Goal: Task Accomplishment & Management: Use online tool/utility

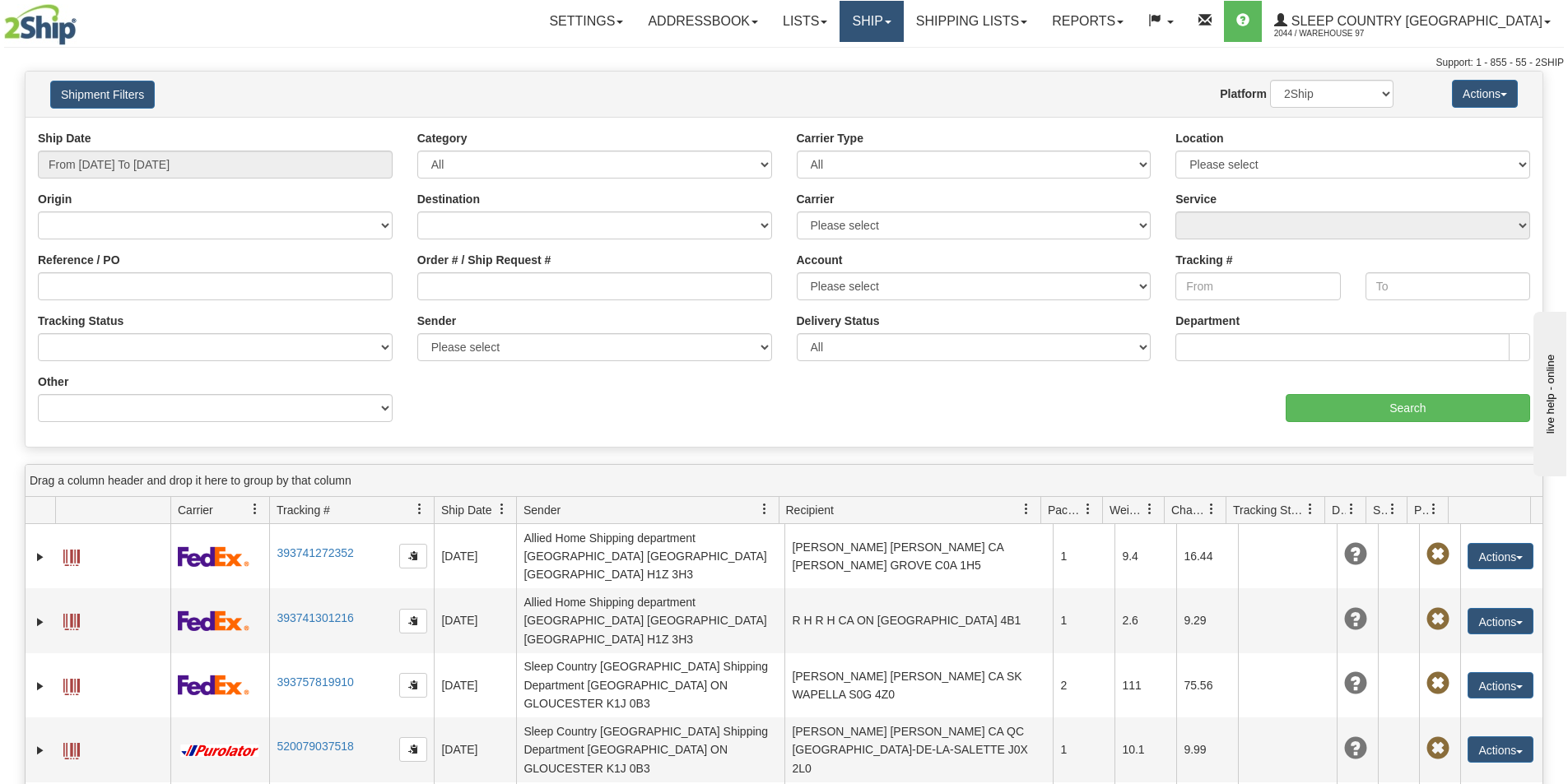
click at [903, 32] on link "Ship" at bounding box center [871, 21] width 63 height 41
click at [903, 57] on link "Ship Screen" at bounding box center [828, 58] width 149 height 22
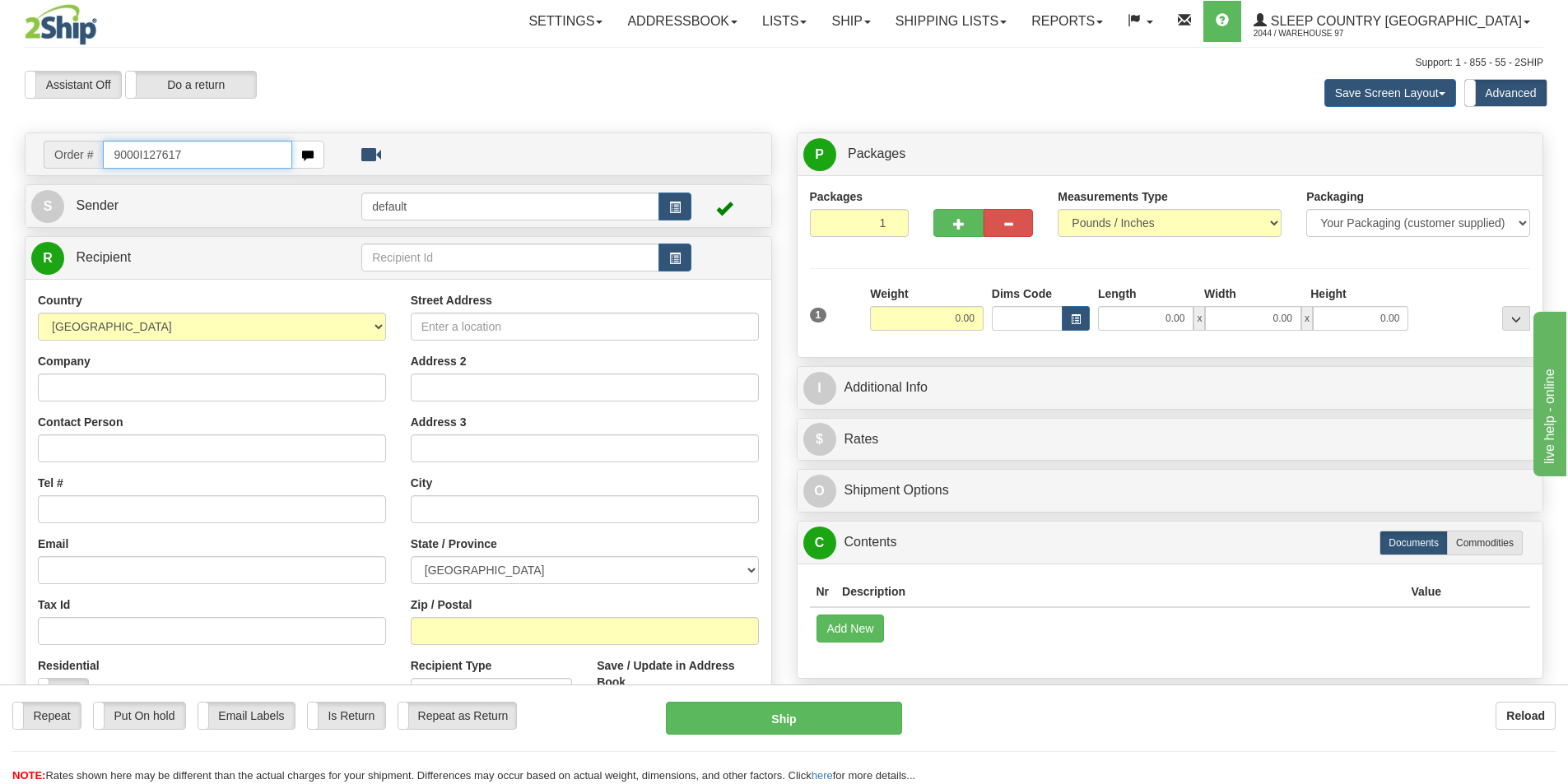
drag, startPoint x: 220, startPoint y: 158, endPoint x: 0, endPoint y: 113, distance: 224.6
click at [0, 116] on div "Toggle navigation Settings Shipping Preferences Fields Preferences New" at bounding box center [784, 471] width 1568 height 942
type input "9000I127617"
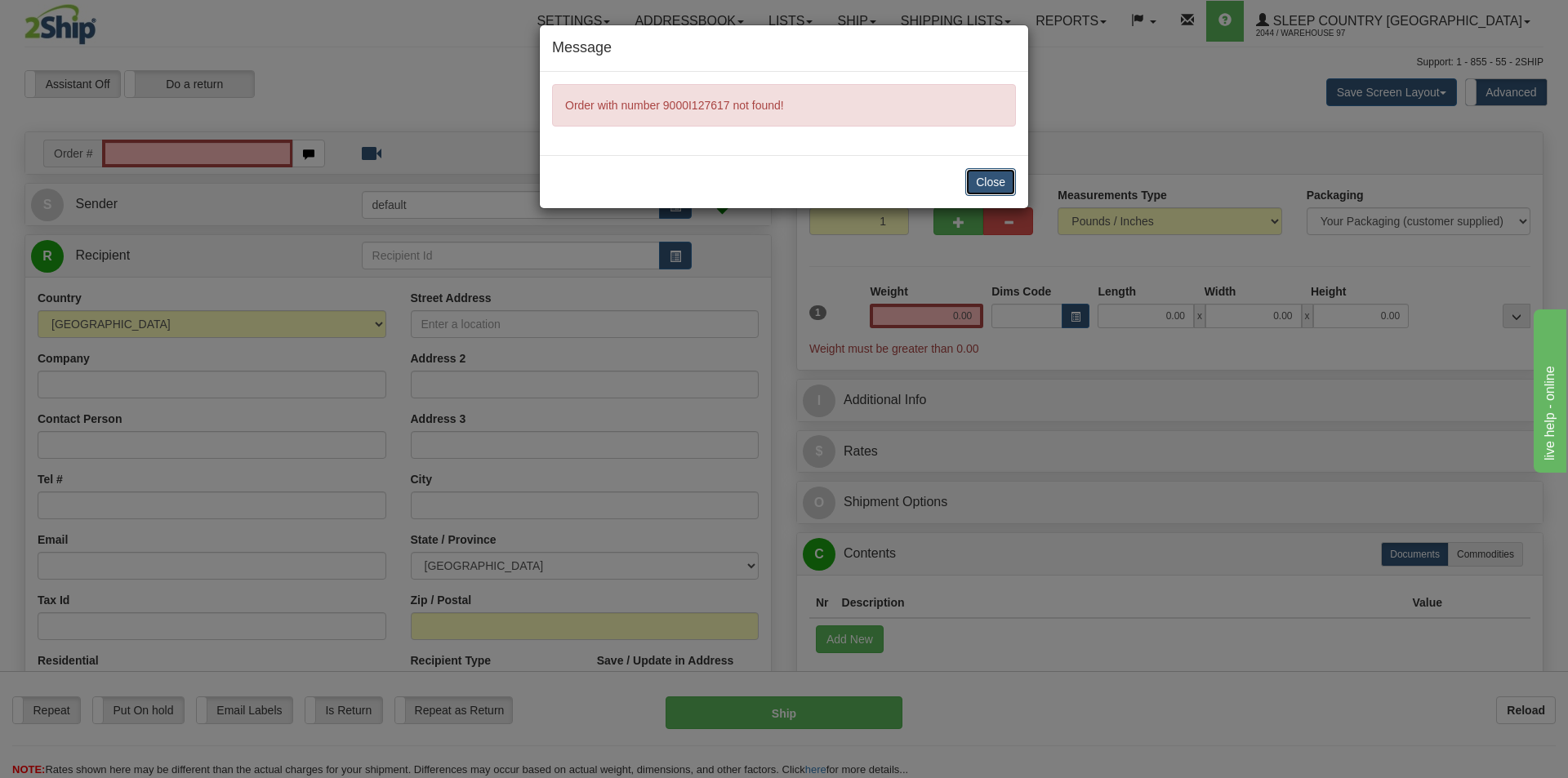
click at [997, 181] on button "Close" at bounding box center [990, 181] width 50 height 28
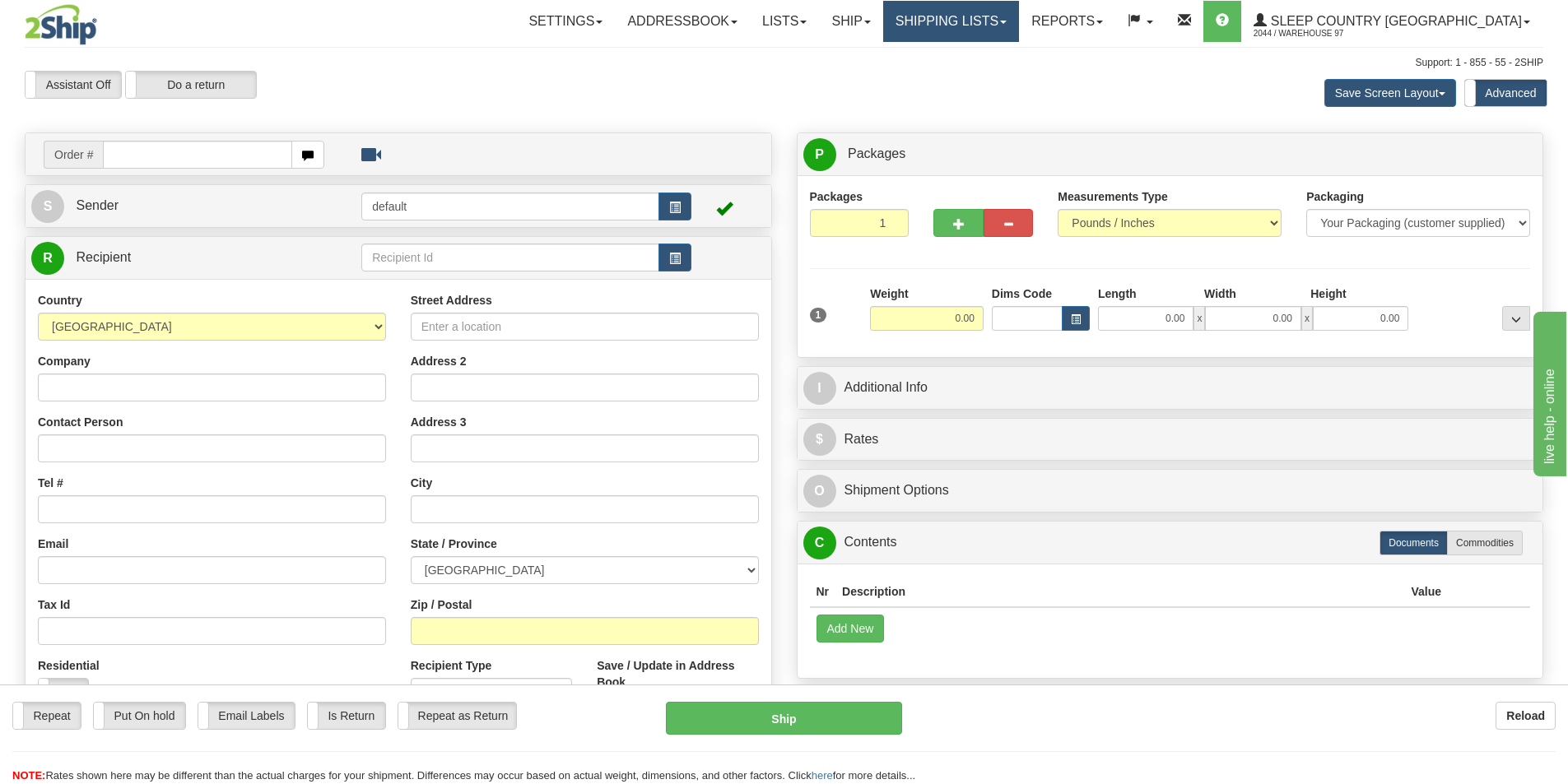
click at [1019, 23] on link "Shipping lists" at bounding box center [951, 21] width 136 height 41
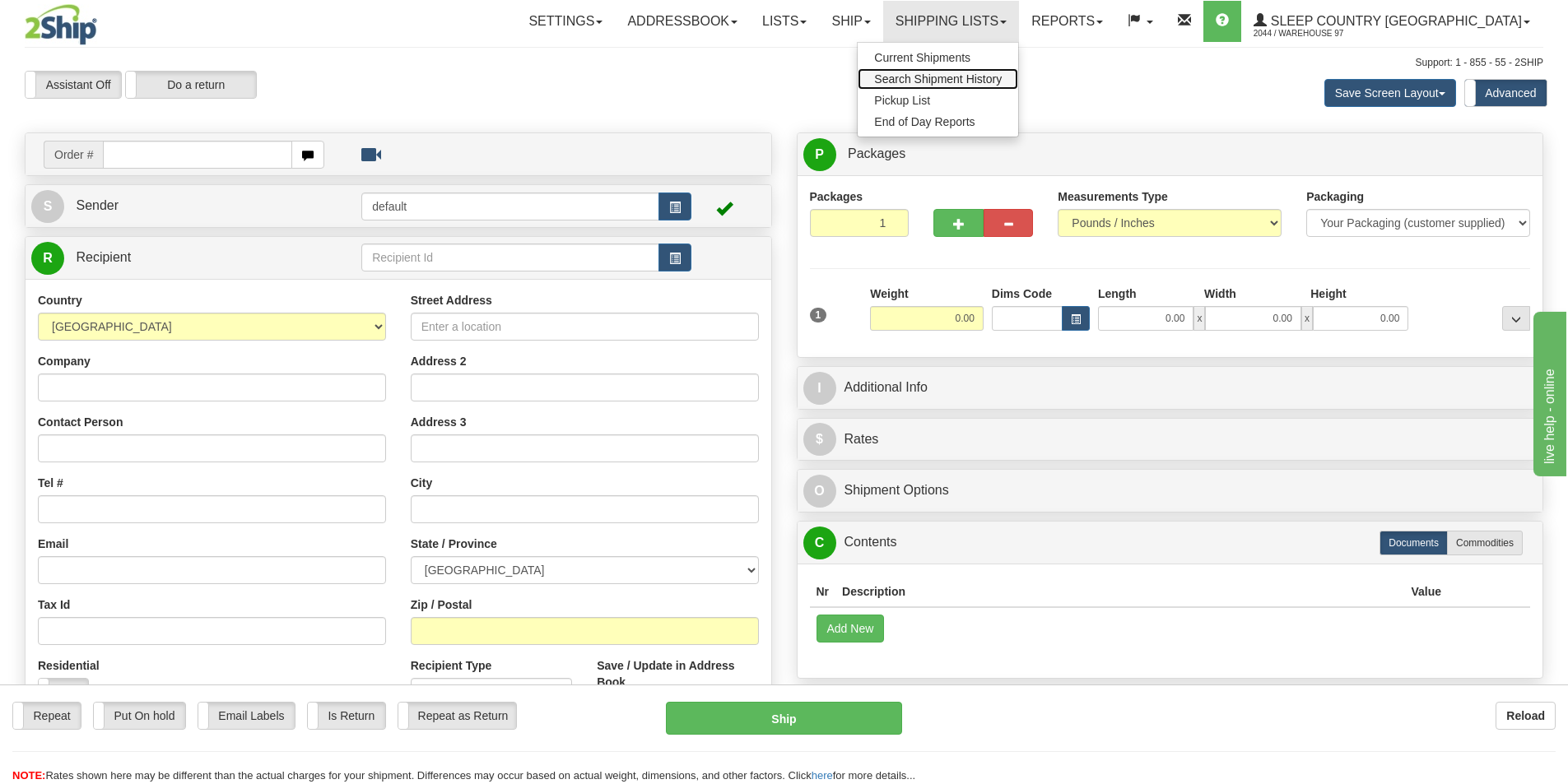
click at [1002, 80] on span "Search Shipment History" at bounding box center [938, 79] width 128 height 14
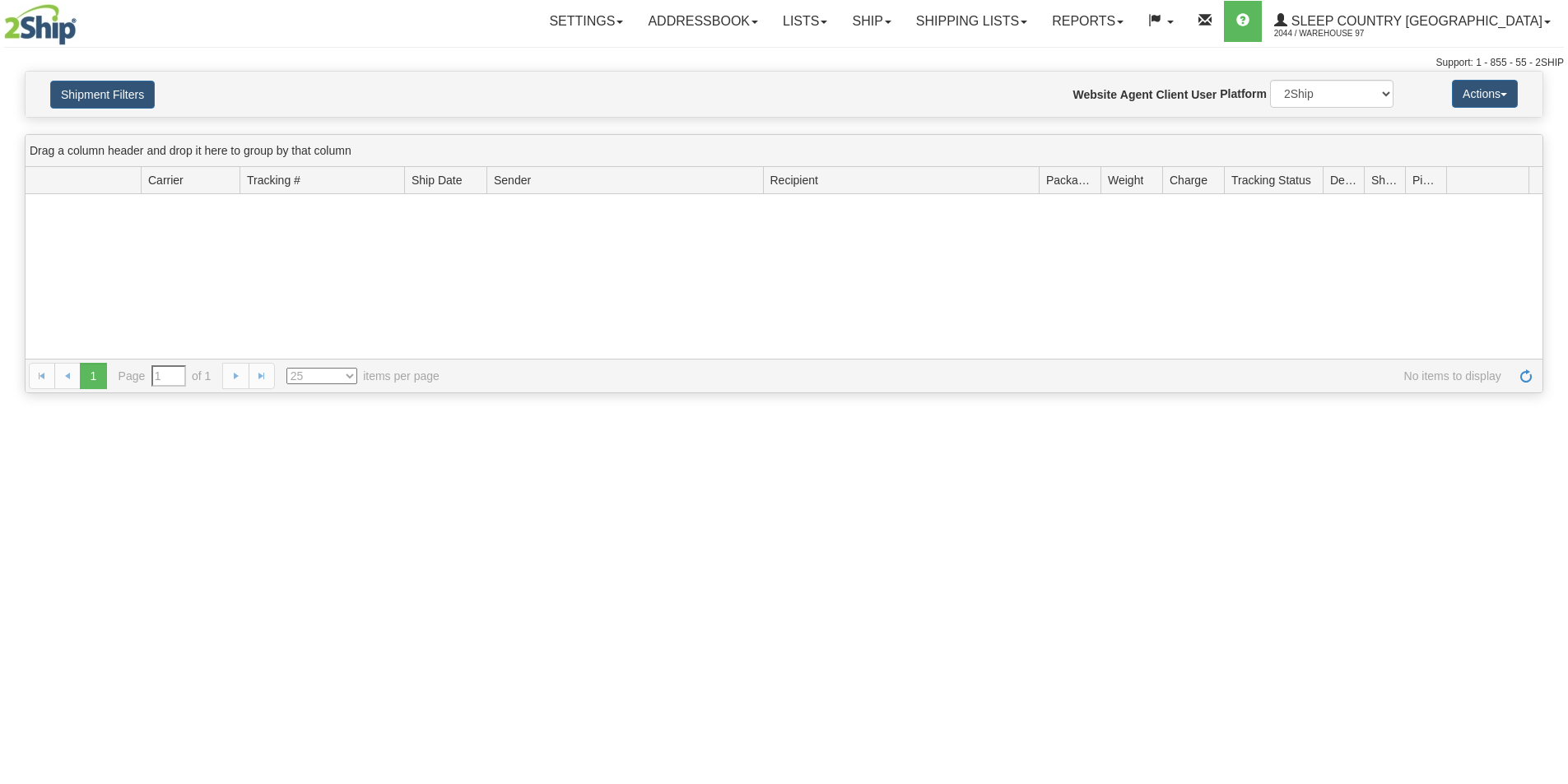
type input "From 09/30/2025 To 10/01/2025"
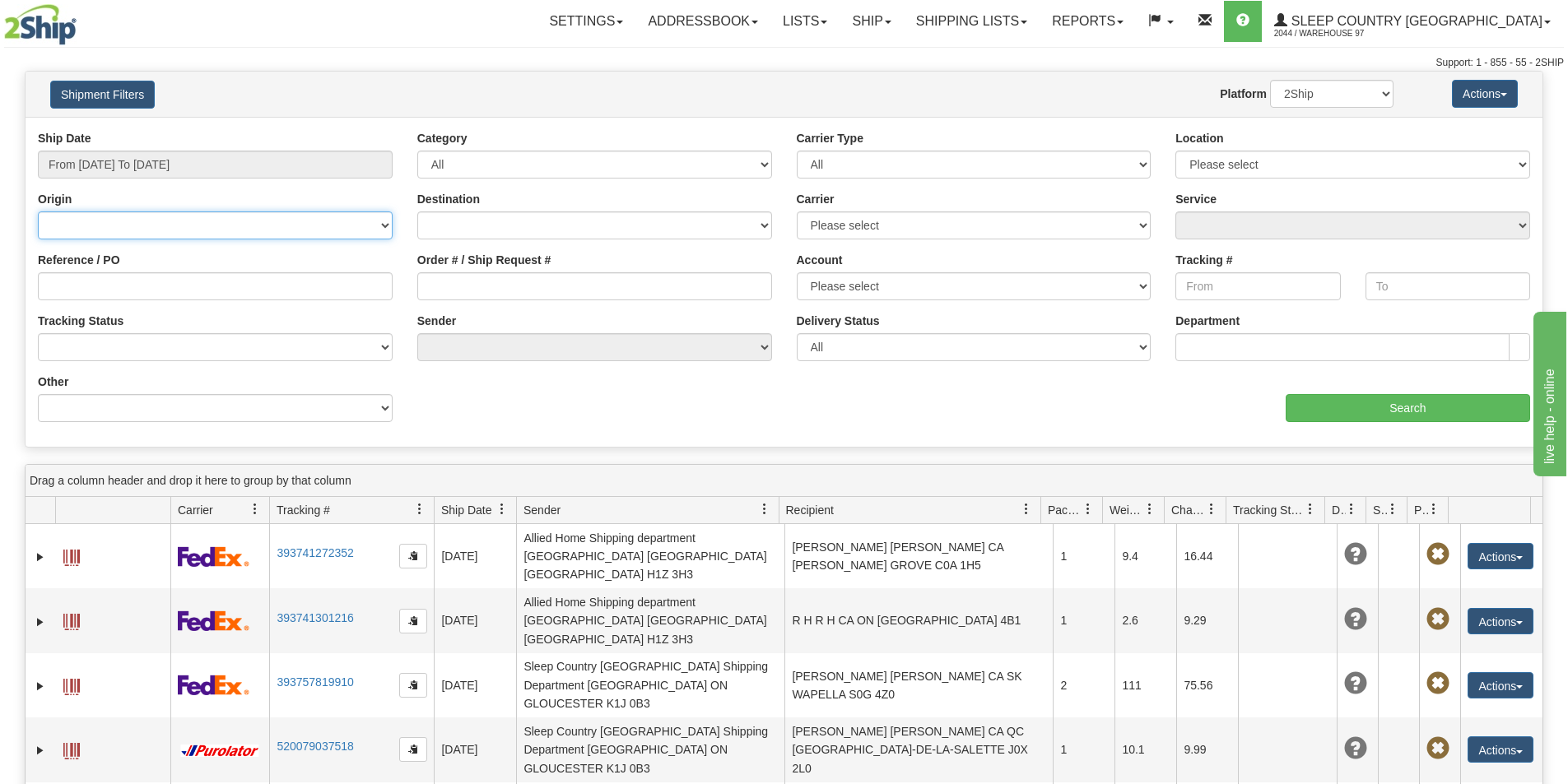
click at [148, 230] on select "Canada United States Mexico Puerto Rico Romania Australia New Zealand SouthAfri…" at bounding box center [216, 225] width 355 height 28
drag, startPoint x: 791, startPoint y: 383, endPoint x: 663, endPoint y: 351, distance: 131.9
click at [790, 383] on div "aaa Search" at bounding box center [1164, 398] width 759 height 49
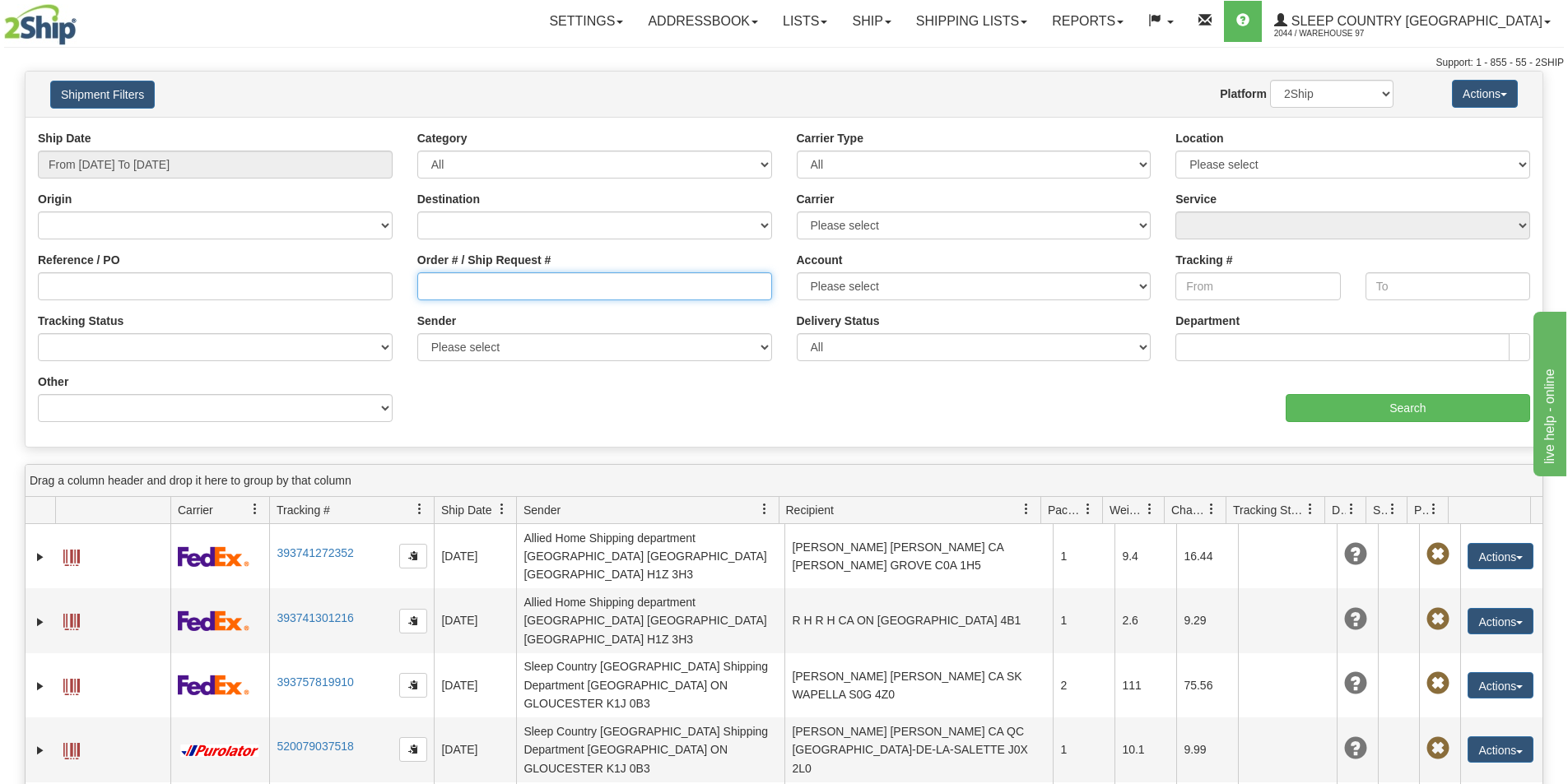
click at [481, 294] on input "Order # / Ship Request #" at bounding box center [595, 286] width 355 height 28
paste input "9000I127617"
type input "9000I127617"
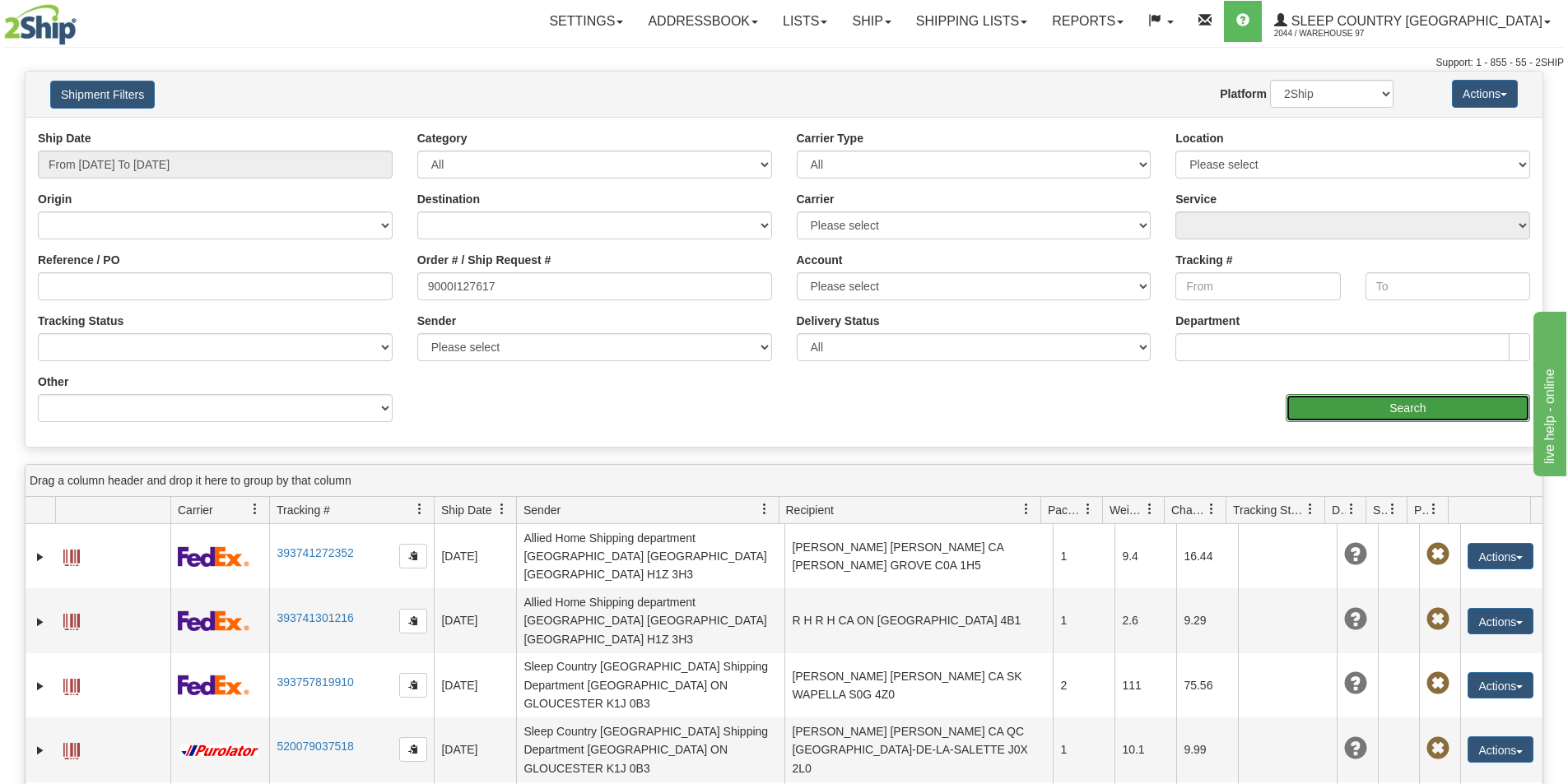
click at [1365, 408] on input "Search" at bounding box center [1408, 407] width 245 height 28
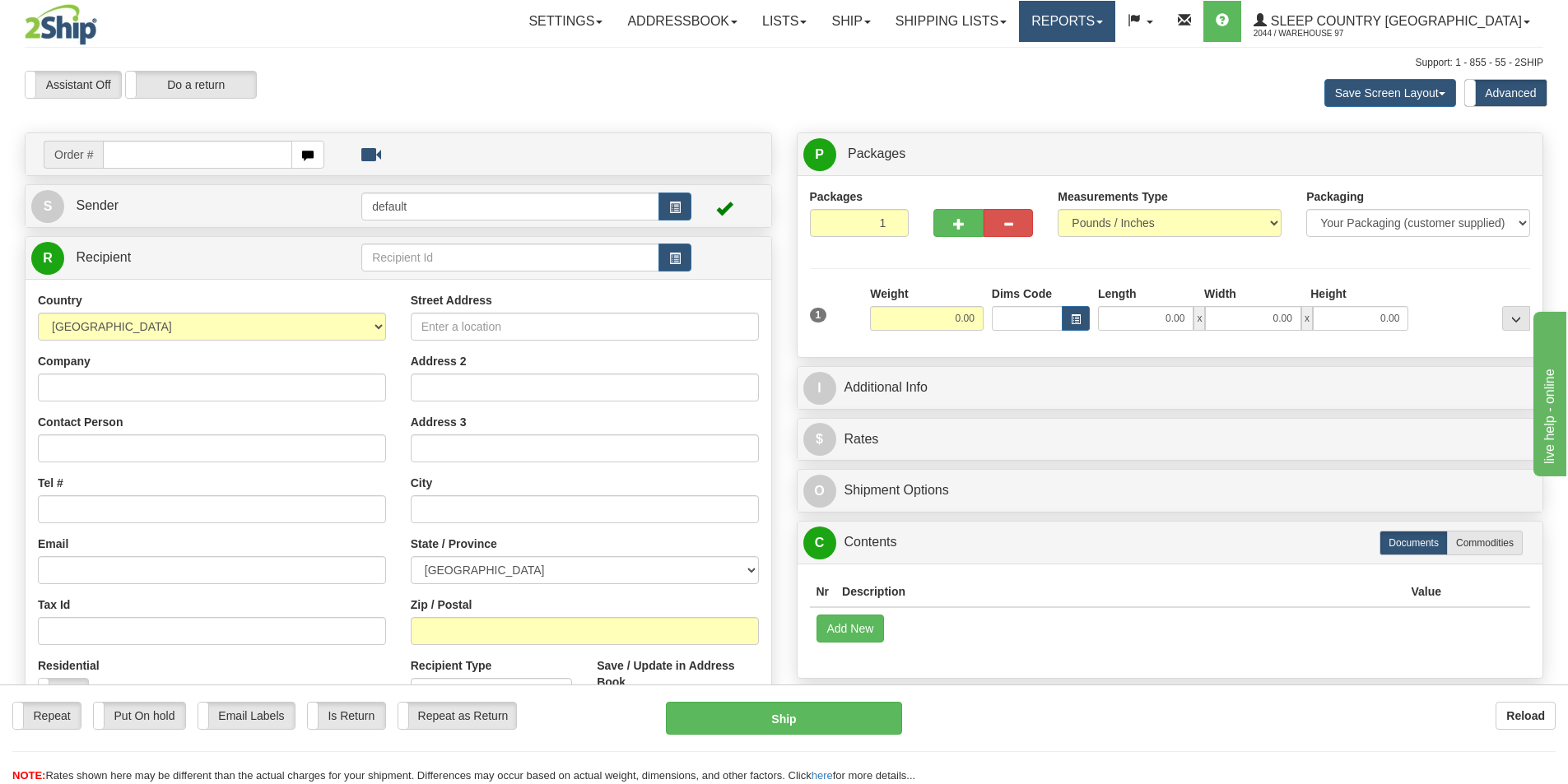
click at [1115, 18] on link "Reports" at bounding box center [1067, 21] width 96 height 41
click at [938, 77] on div "Save Screen Layout Save Layout Reset to Default Standard Advanced" at bounding box center [1235, 92] width 643 height 44
click at [1019, 32] on link "Shipping lists" at bounding box center [951, 21] width 136 height 41
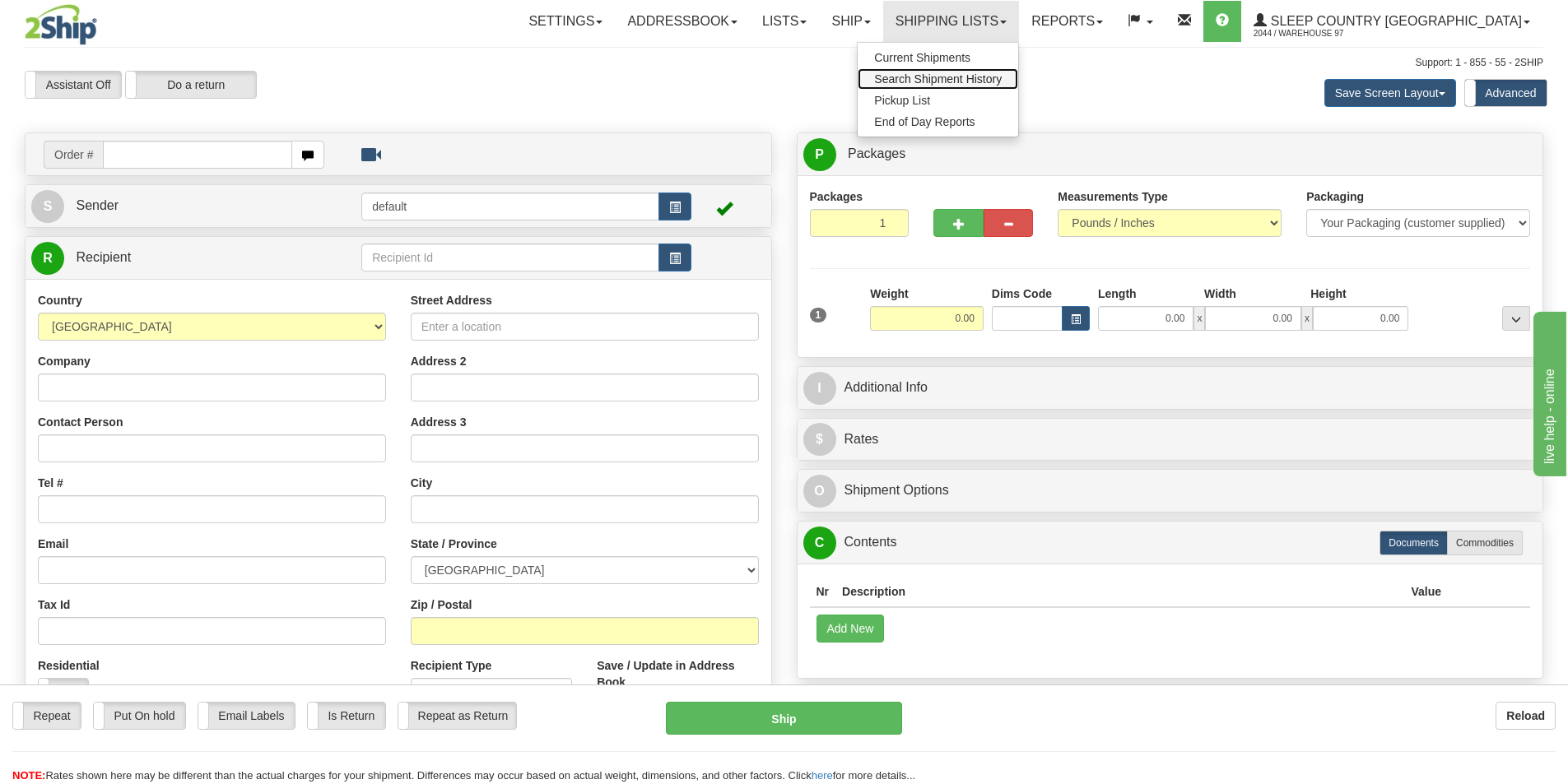
click at [1002, 77] on span "Search Shipment History" at bounding box center [938, 79] width 128 height 14
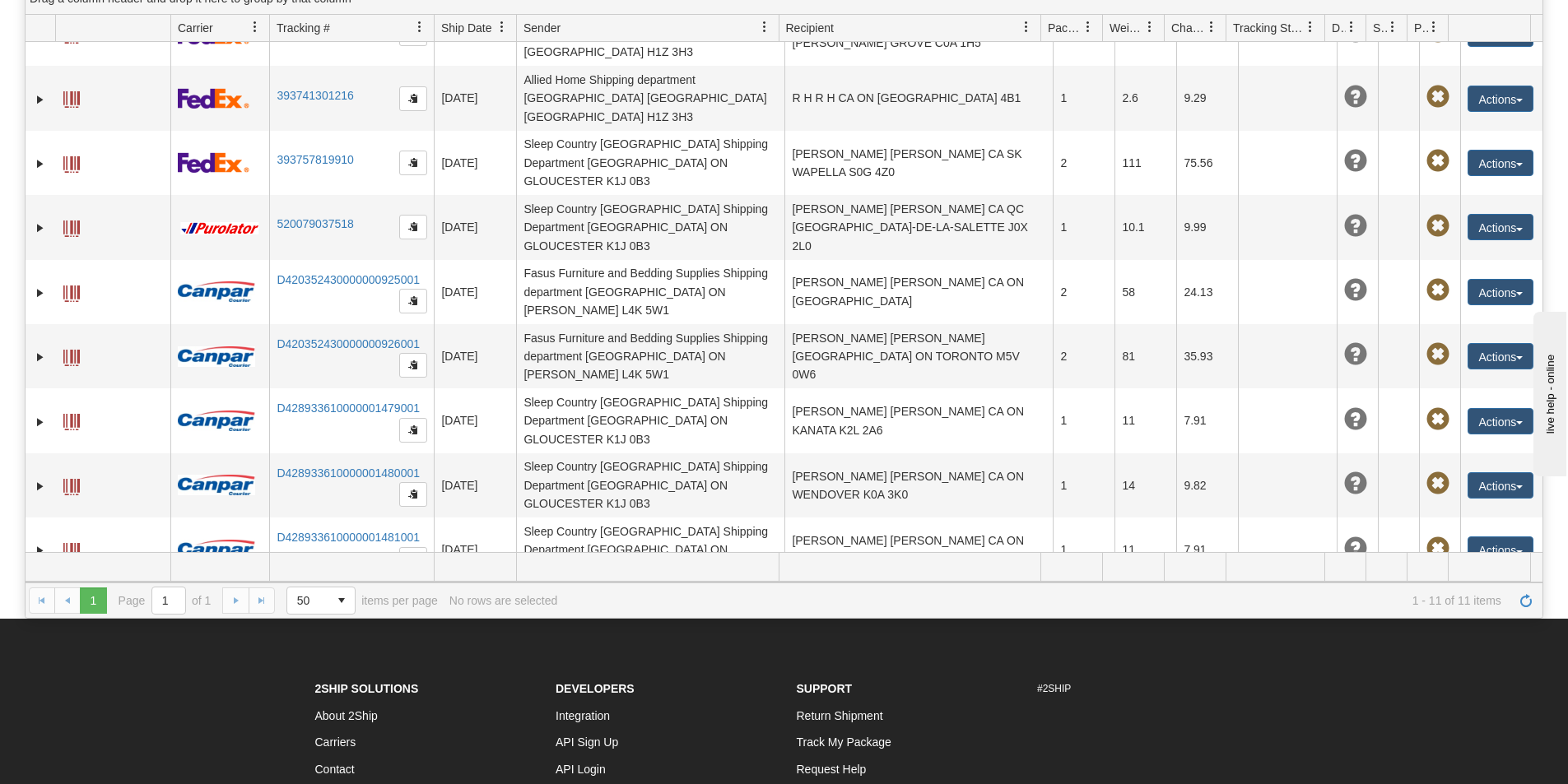
scroll to position [657, 0]
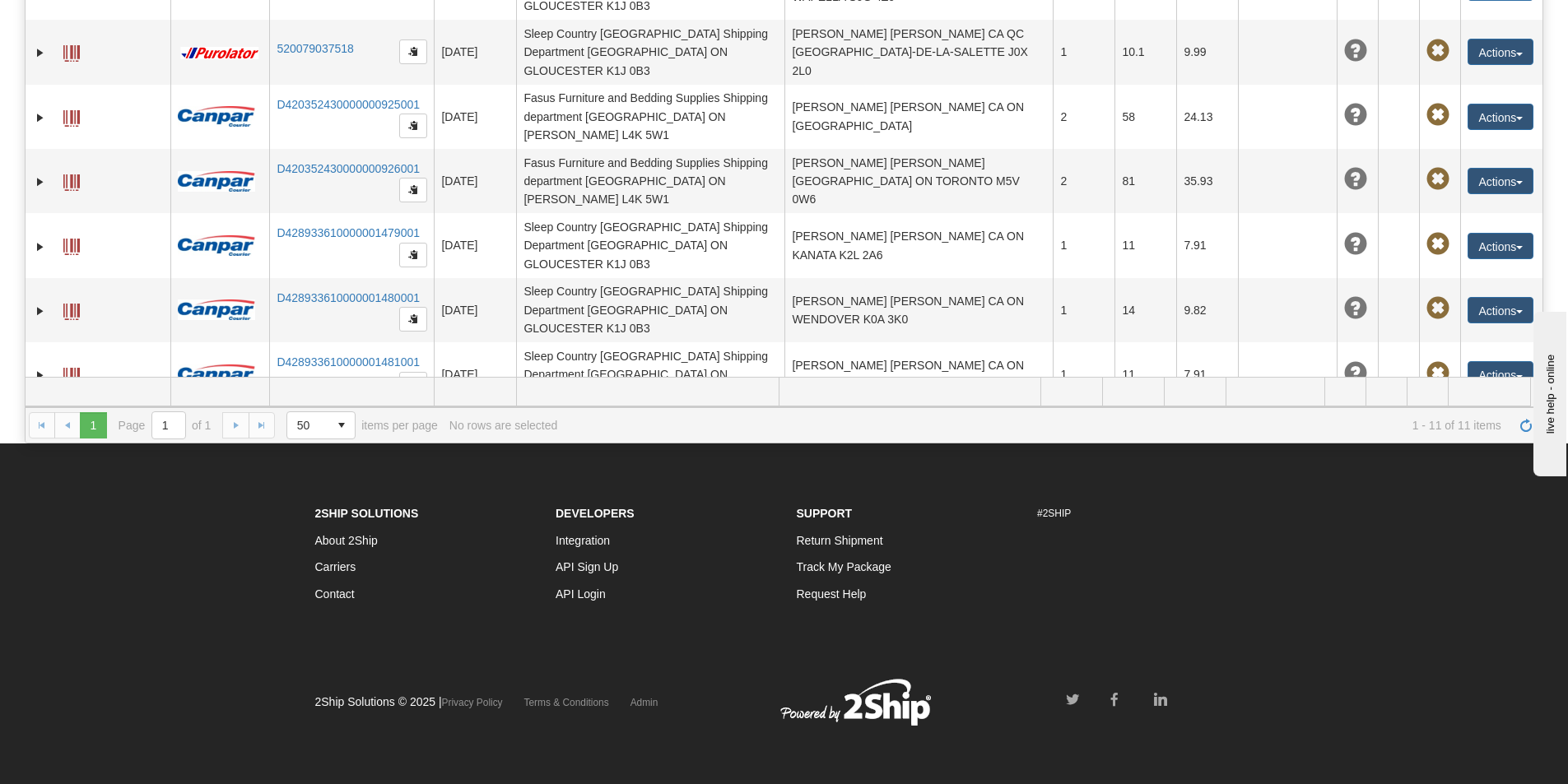
click at [234, 431] on div "1 1 Page 1 of 1 50 25 50 100 500 1000 items per page 1 - 11 of 11 items No rows…" at bounding box center [784, 425] width 1517 height 35
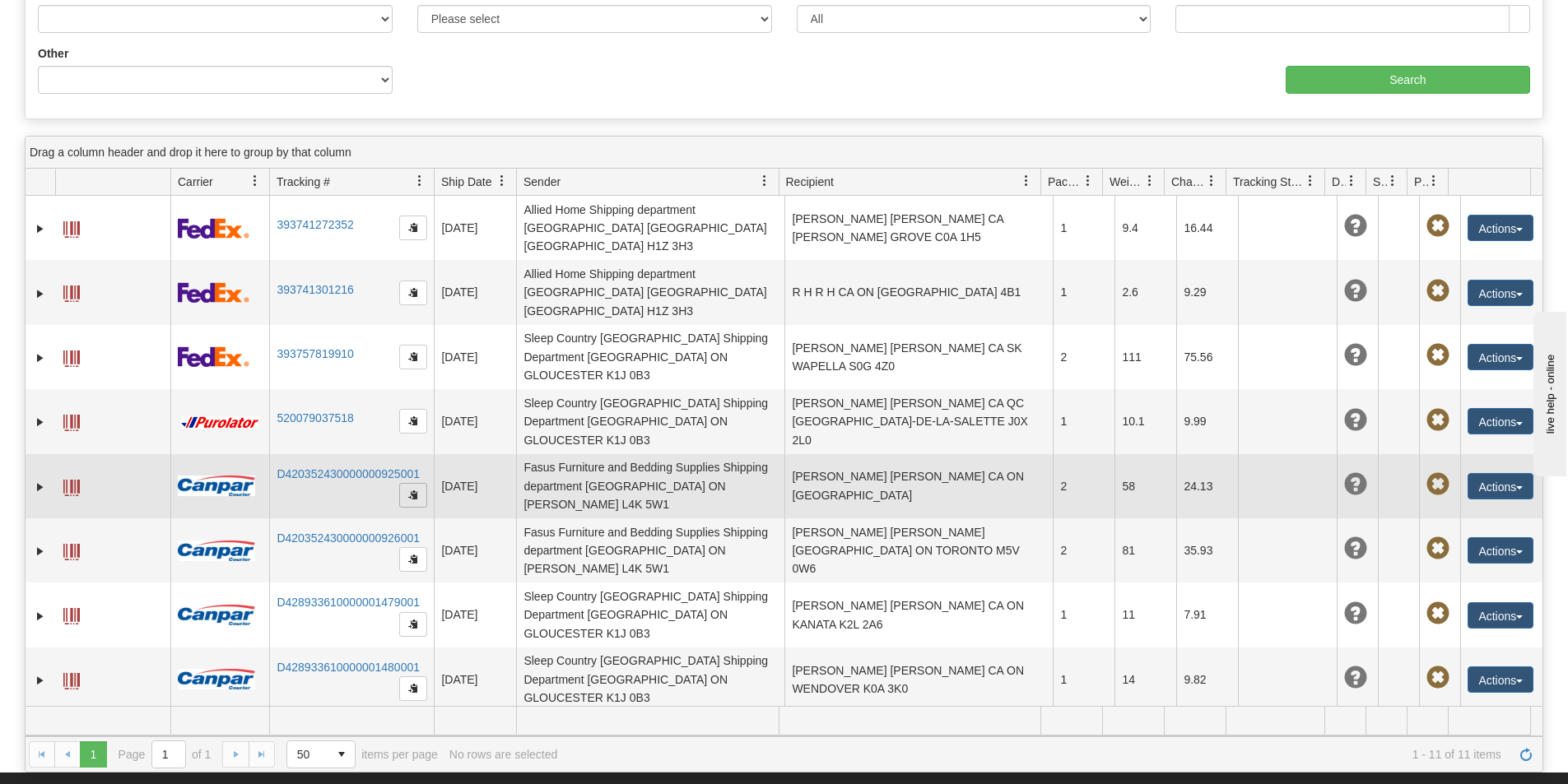
scroll to position [41, 0]
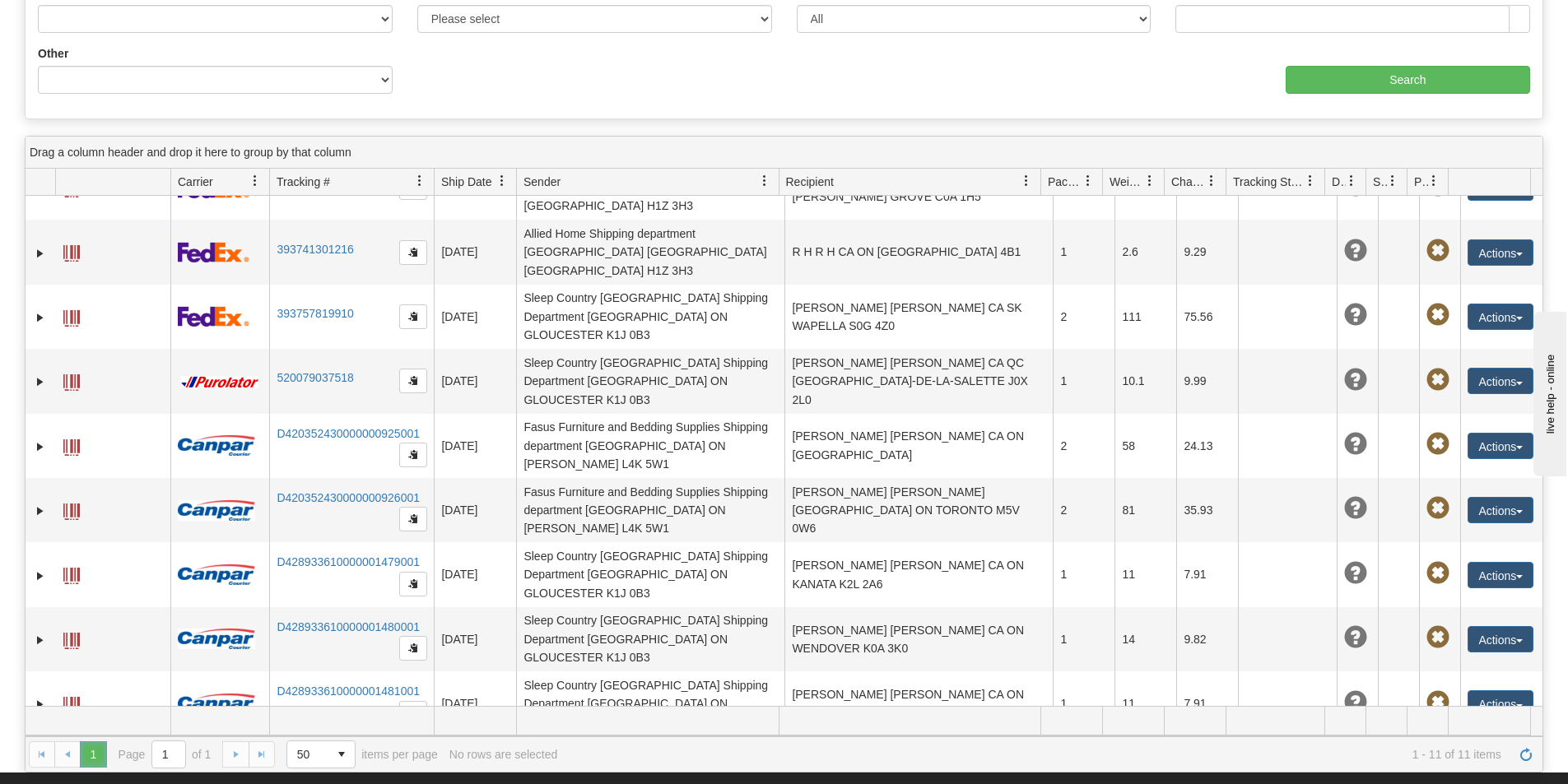
click at [95, 752] on span "1" at bounding box center [92, 754] width 26 height 26
click at [69, 751] on div "1 1 Page 1 of 1 50 25 50 100 500 1000 items per page 1 - 11 of 11 items No rows…" at bounding box center [784, 753] width 1517 height 35
click at [42, 755] on div "1 1 Page 1 of 1 50 25 50 100 500 1000 items per page 1 - 11 of 11 items No rows…" at bounding box center [784, 753] width 1517 height 35
click at [199, 753] on span "Page 1 of 1" at bounding box center [165, 754] width 93 height 28
click at [237, 751] on div "1 1 Page 1 of 1 50 25 50 100 500 1000 items per page 1 - 11 of 11 items No rows…" at bounding box center [784, 753] width 1517 height 35
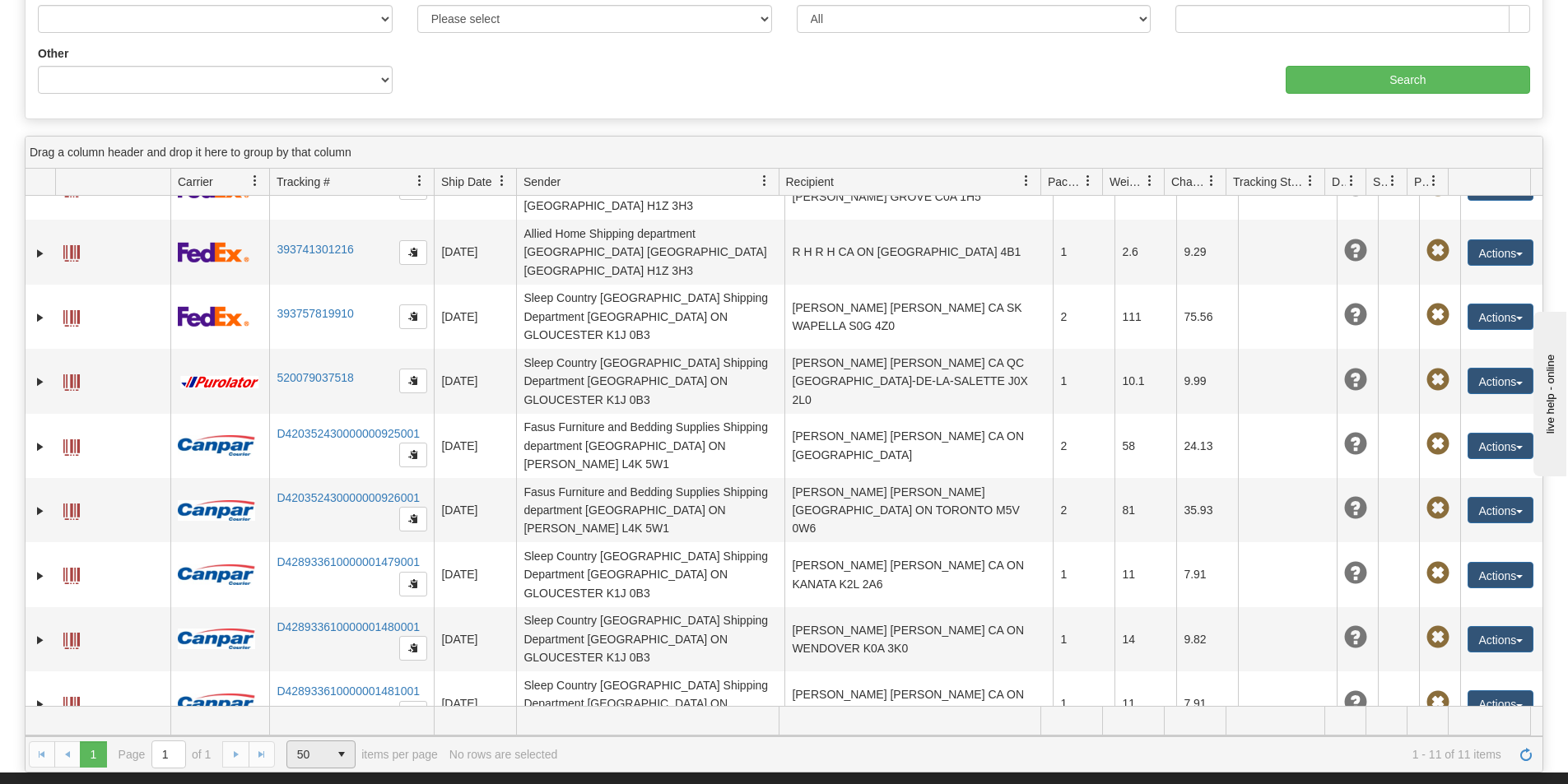
drag, startPoint x: 237, startPoint y: 751, endPoint x: 291, endPoint y: 751, distance: 54.0
click at [244, 751] on div "1 1 Page 1 of 1 50 25 50 100 500 1000 items per page 1 - 11 of 11 items No rows…" at bounding box center [784, 753] width 1517 height 35
click at [359, 751] on span "50 25 50 100 500 1000 items per page" at bounding box center [361, 754] width 151 height 28
click at [347, 751] on span "select" at bounding box center [341, 754] width 26 height 26
click at [320, 679] on li "100" at bounding box center [322, 682] width 69 height 23
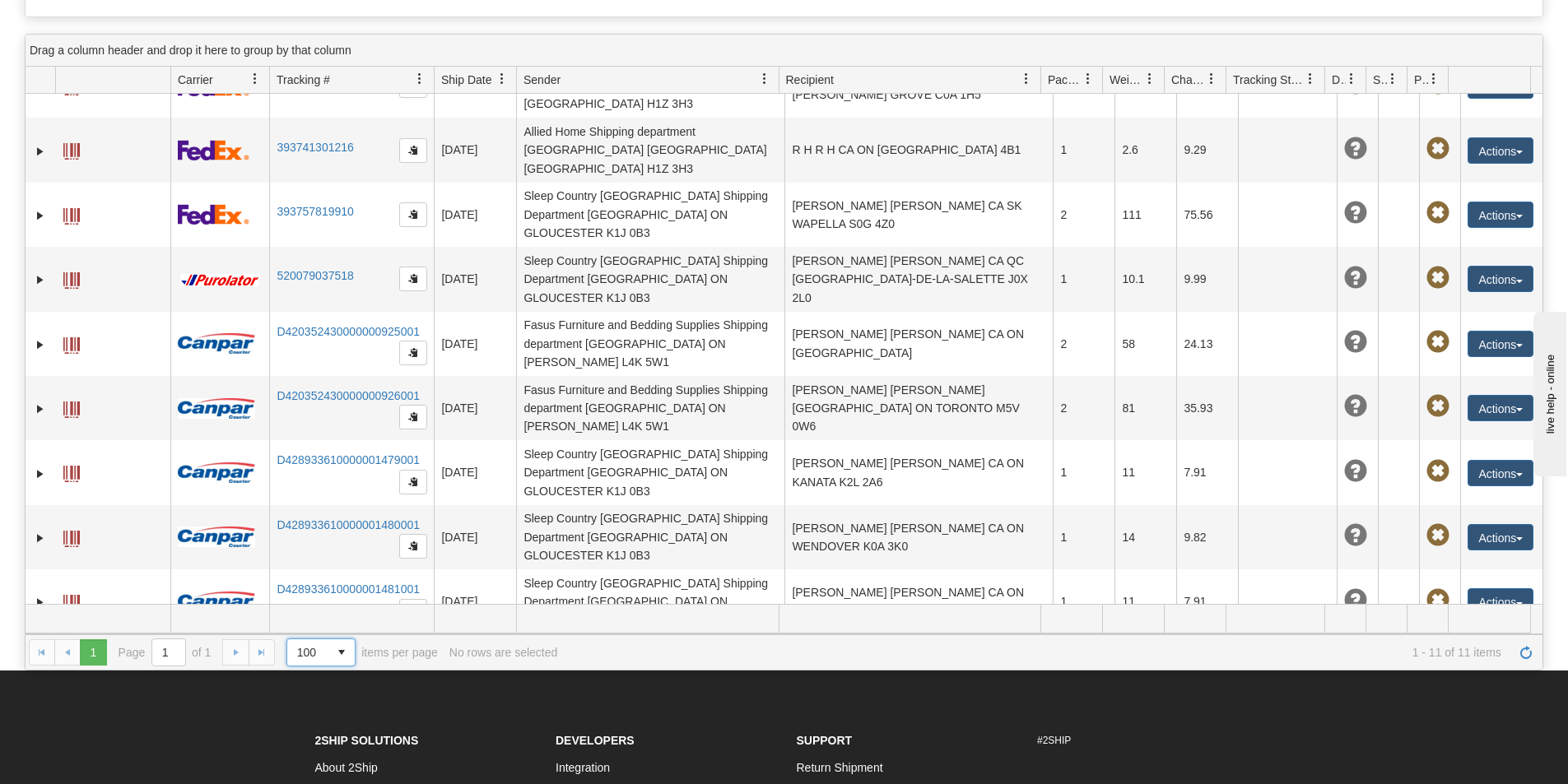
scroll to position [657, 0]
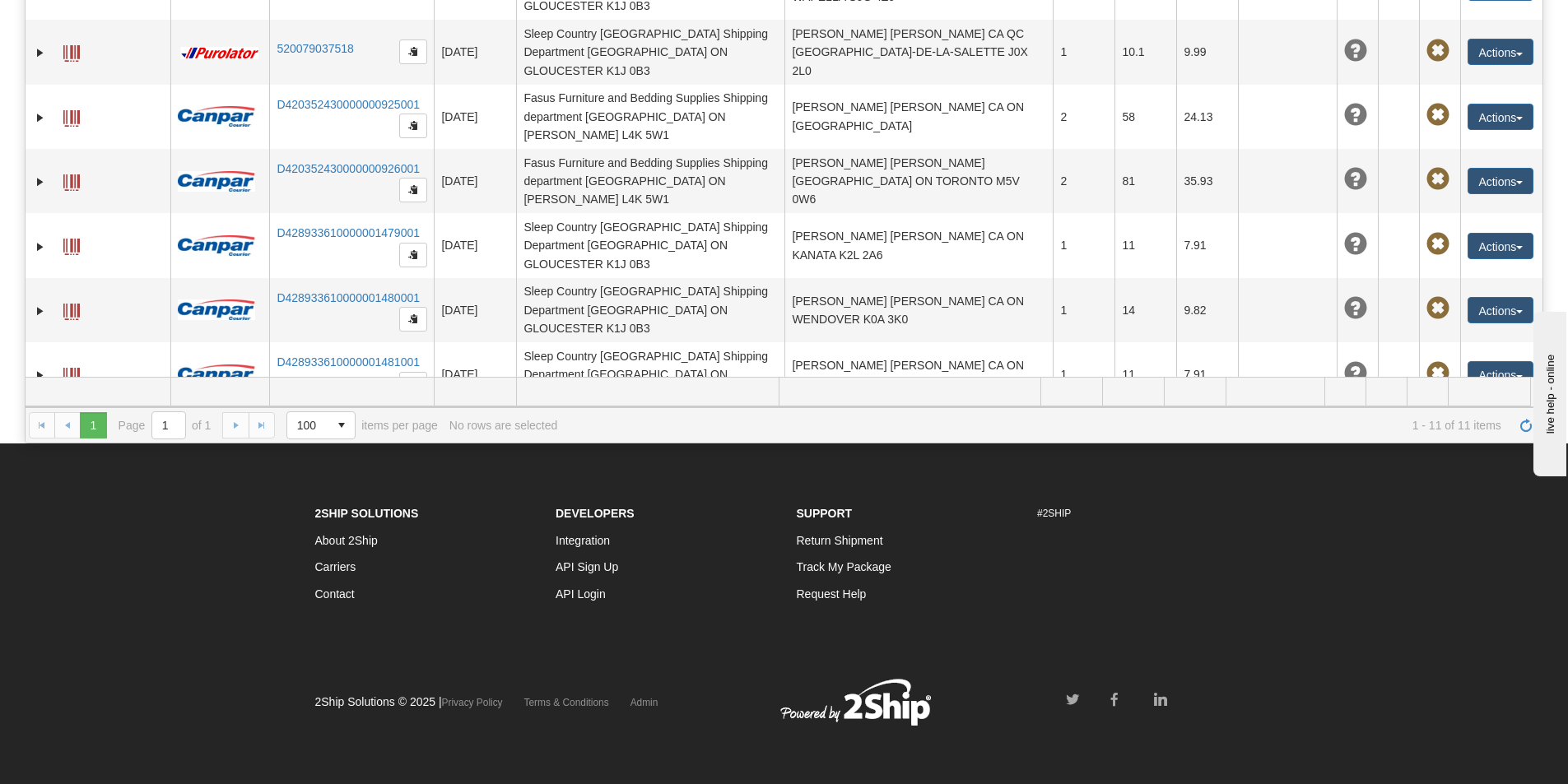
click at [253, 438] on div "1 1 Page 1 of 1 100 25 50 100 500 1000 items per page 1 - 11 of 11 items No row…" at bounding box center [784, 425] width 1517 height 35
click at [257, 432] on div "1 1 Page 1 of 1 100 25 50 100 500 1000 items per page 1 - 11 of 11 items No row…" at bounding box center [784, 425] width 1517 height 35
click at [185, 432] on span "1" at bounding box center [168, 425] width 34 height 28
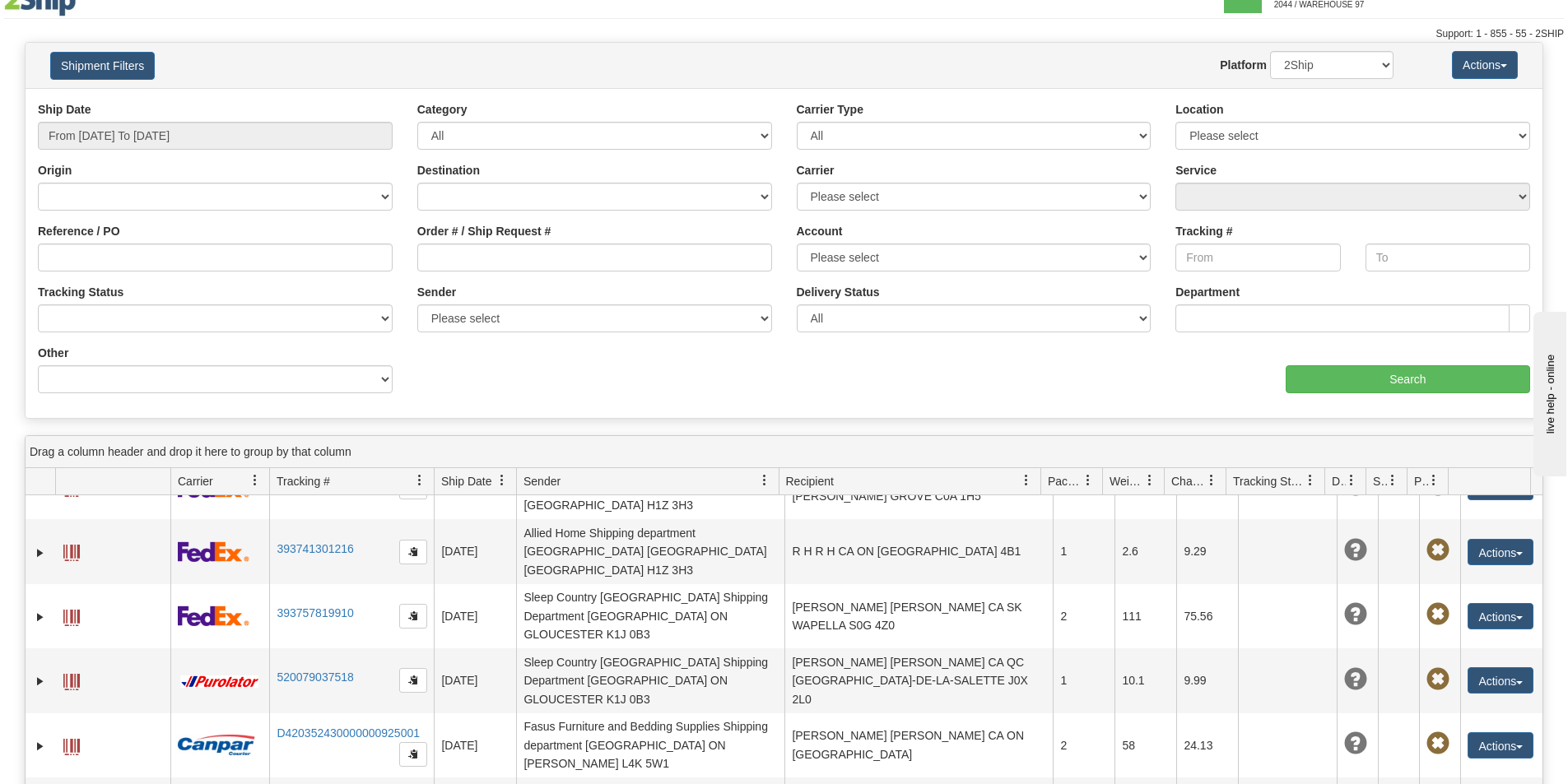
scroll to position [0, 0]
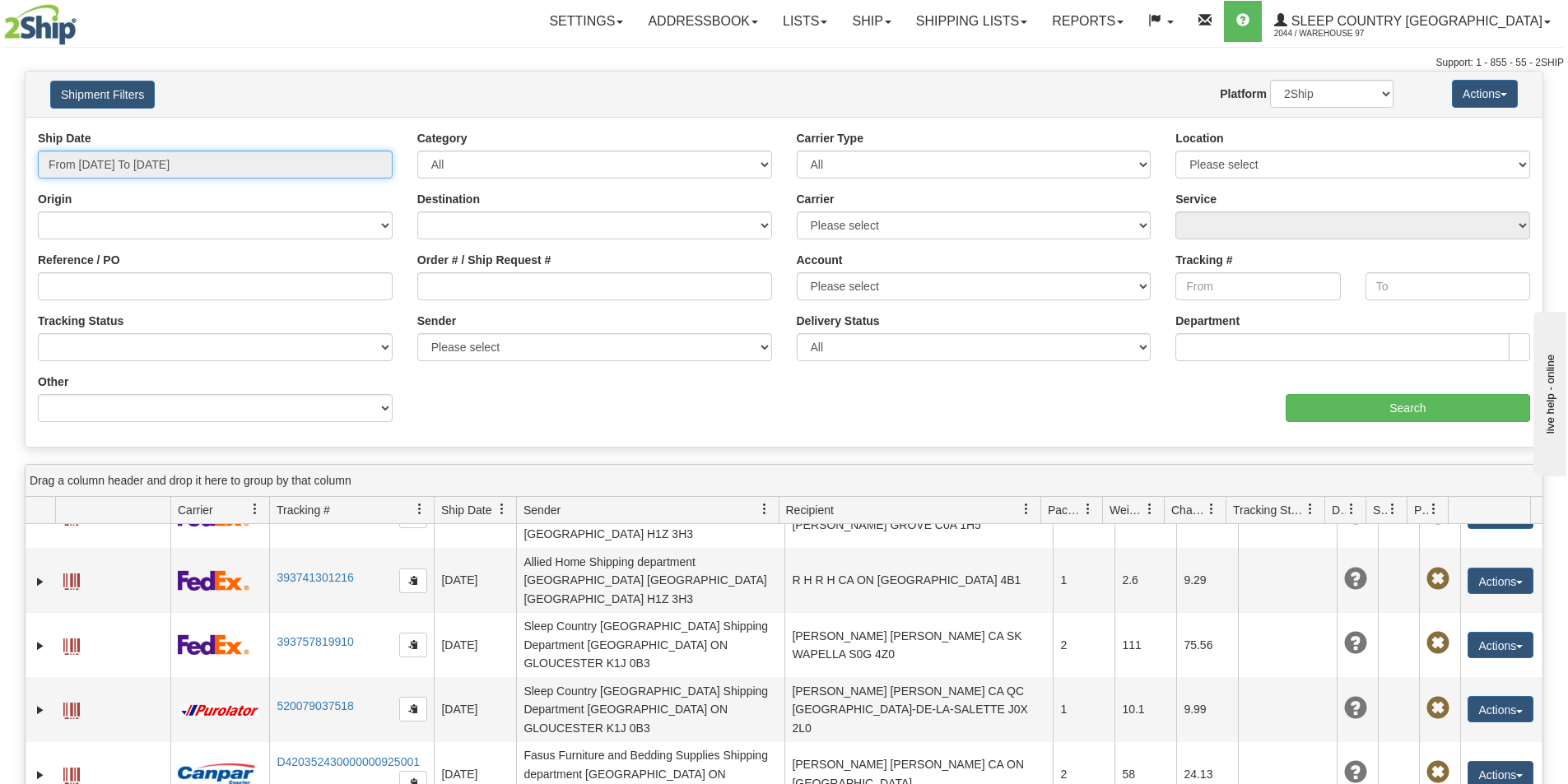
click at [176, 170] on input "From 09/30/2025 To 10/01/2025" at bounding box center [216, 164] width 355 height 28
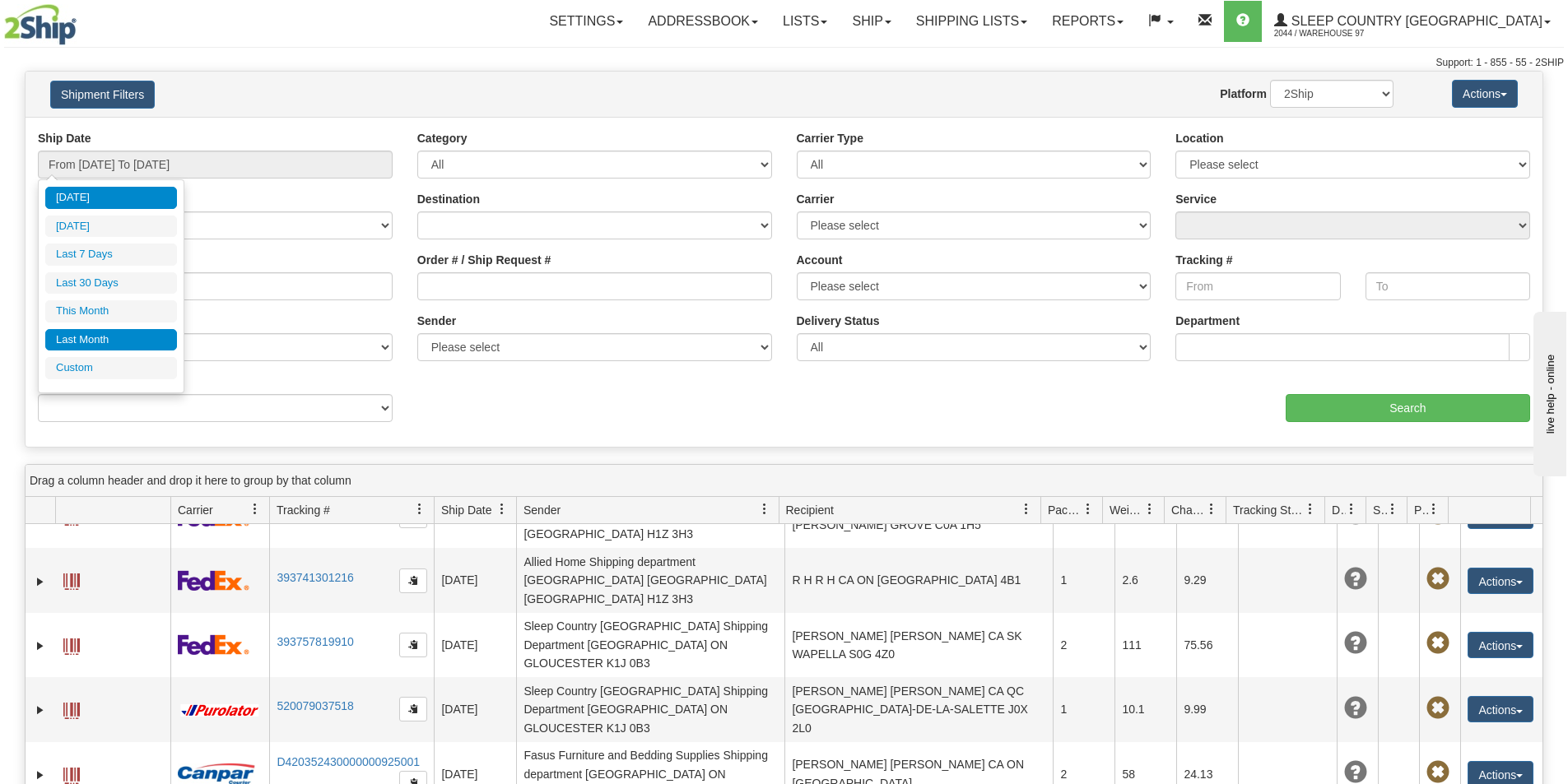
click at [128, 344] on li "Last Month" at bounding box center [111, 339] width 131 height 23
type input "From 09/01/2025 To 09/30/2025"
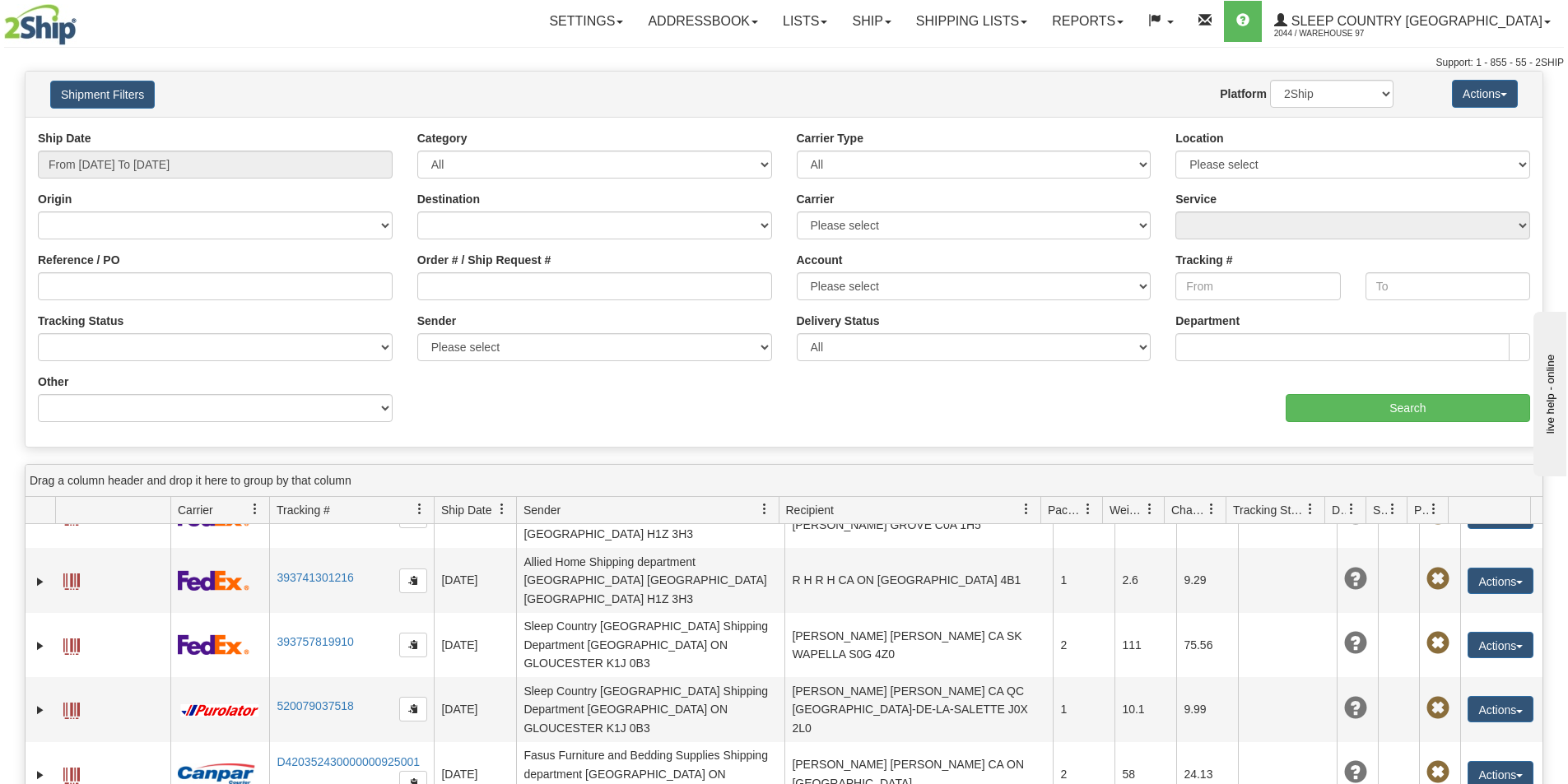
click at [1070, 422] on div "Ship Date From 09/01/2025 To 09/30/2025 Category All Inbound Outbound Carrier T…" at bounding box center [784, 282] width 1517 height 304
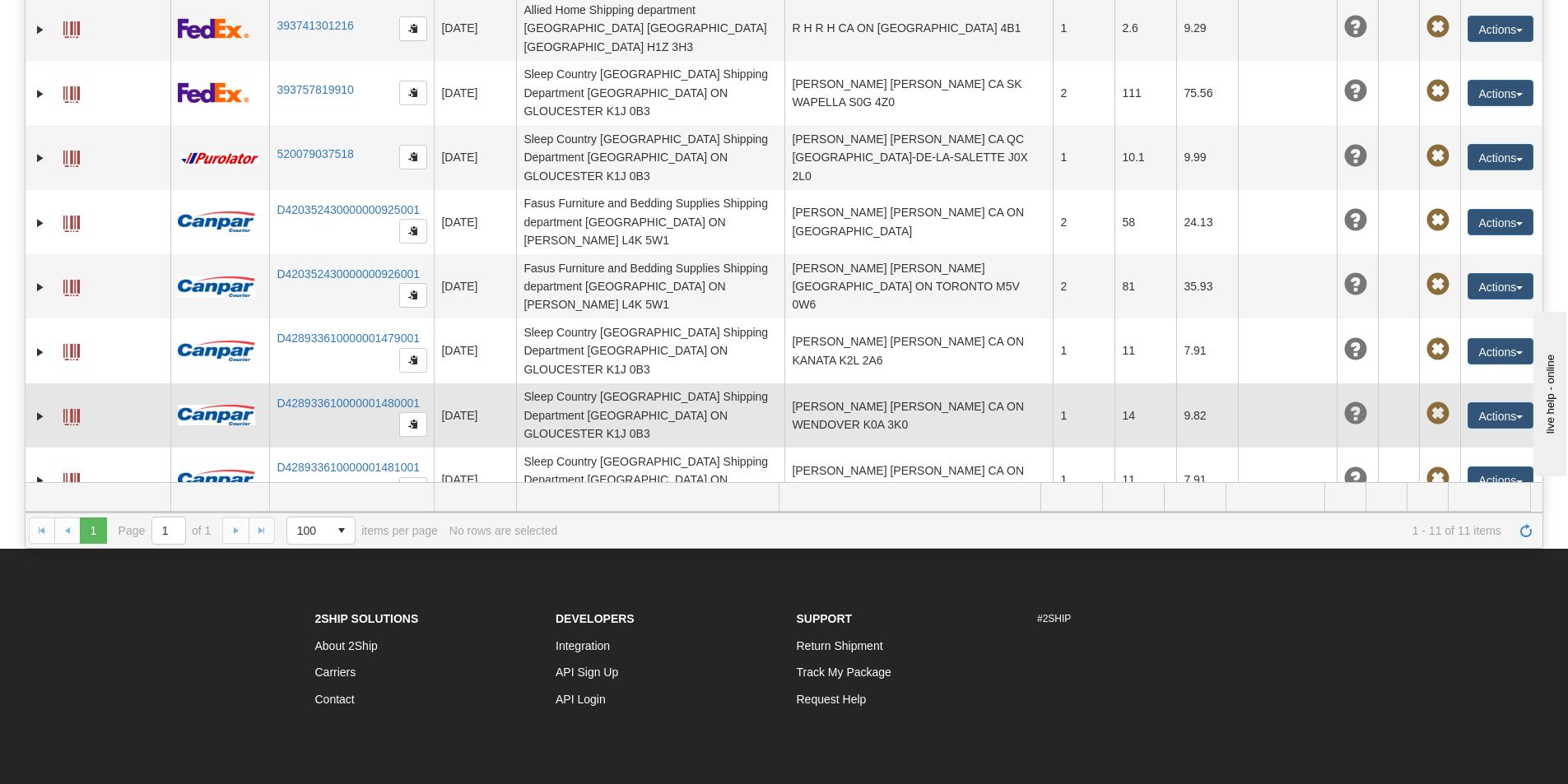
scroll to position [657, 0]
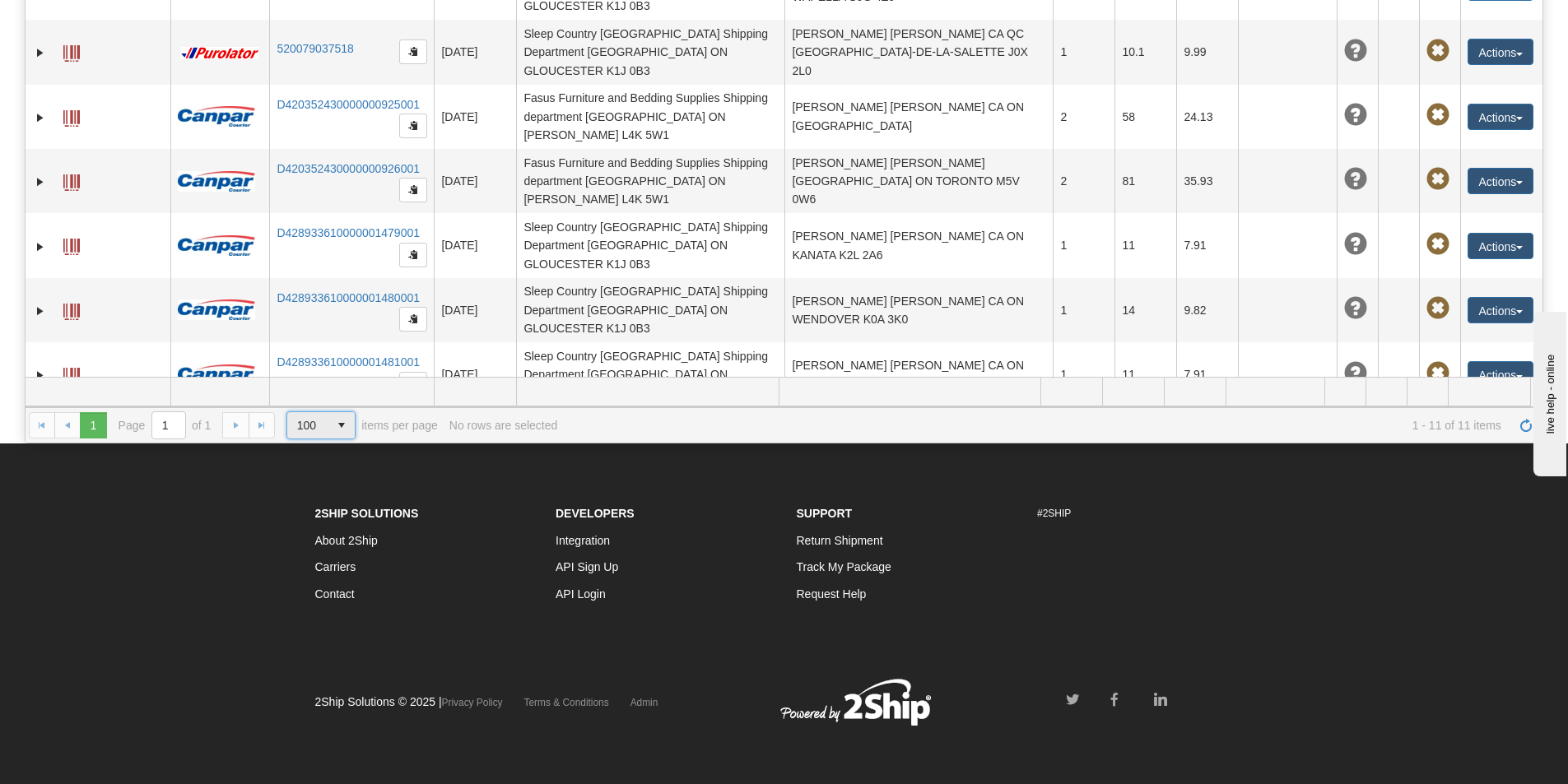
click at [335, 428] on span "select" at bounding box center [341, 425] width 26 height 26
click at [317, 468] on li "50" at bounding box center [321, 474] width 68 height 23
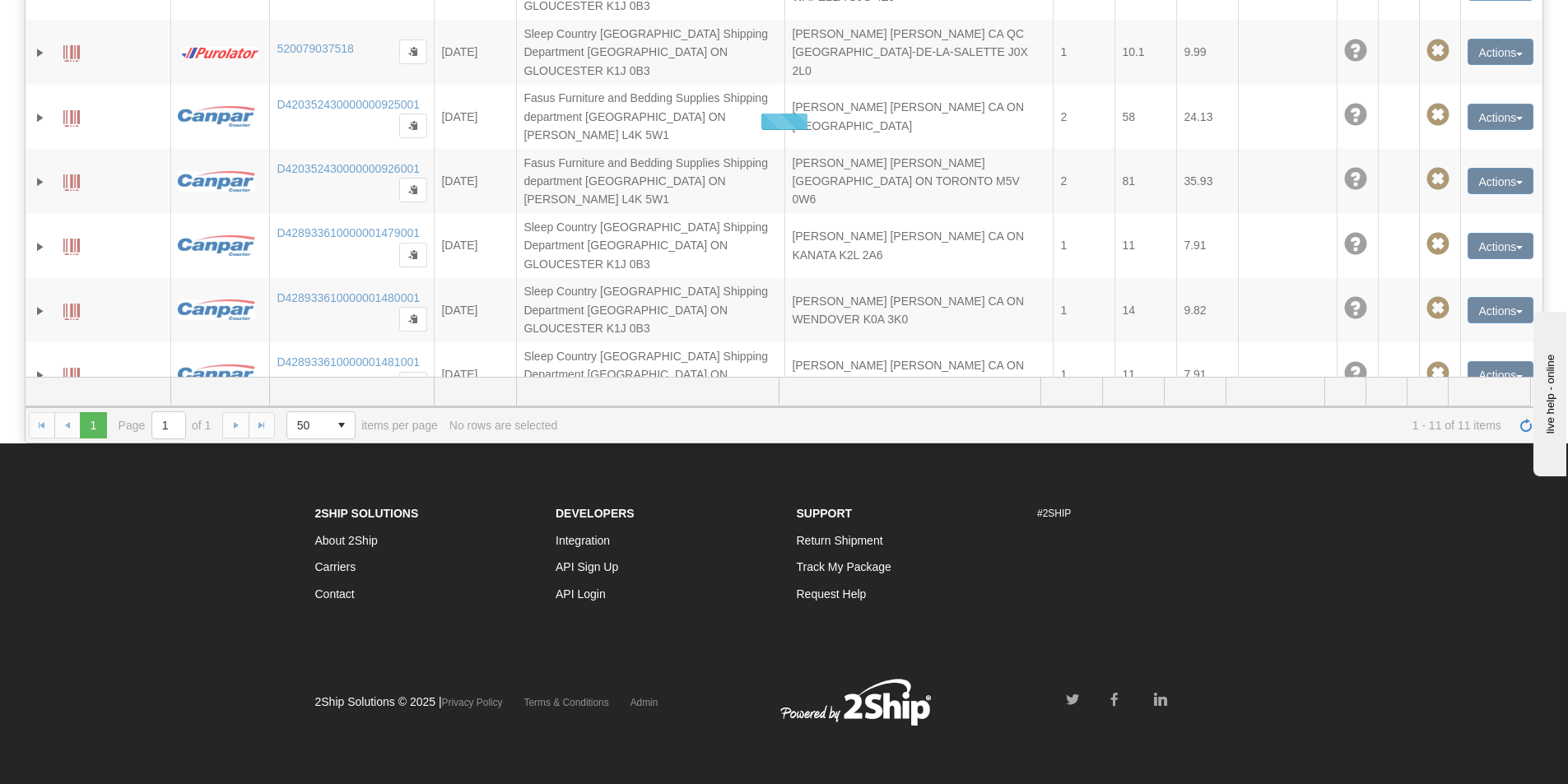
click at [560, 428] on div "1 1 Page 1 of 1 50 25 50 100 500 1000 items per page 1 - 11 of 11 items No rows…" at bounding box center [784, 425] width 1517 height 35
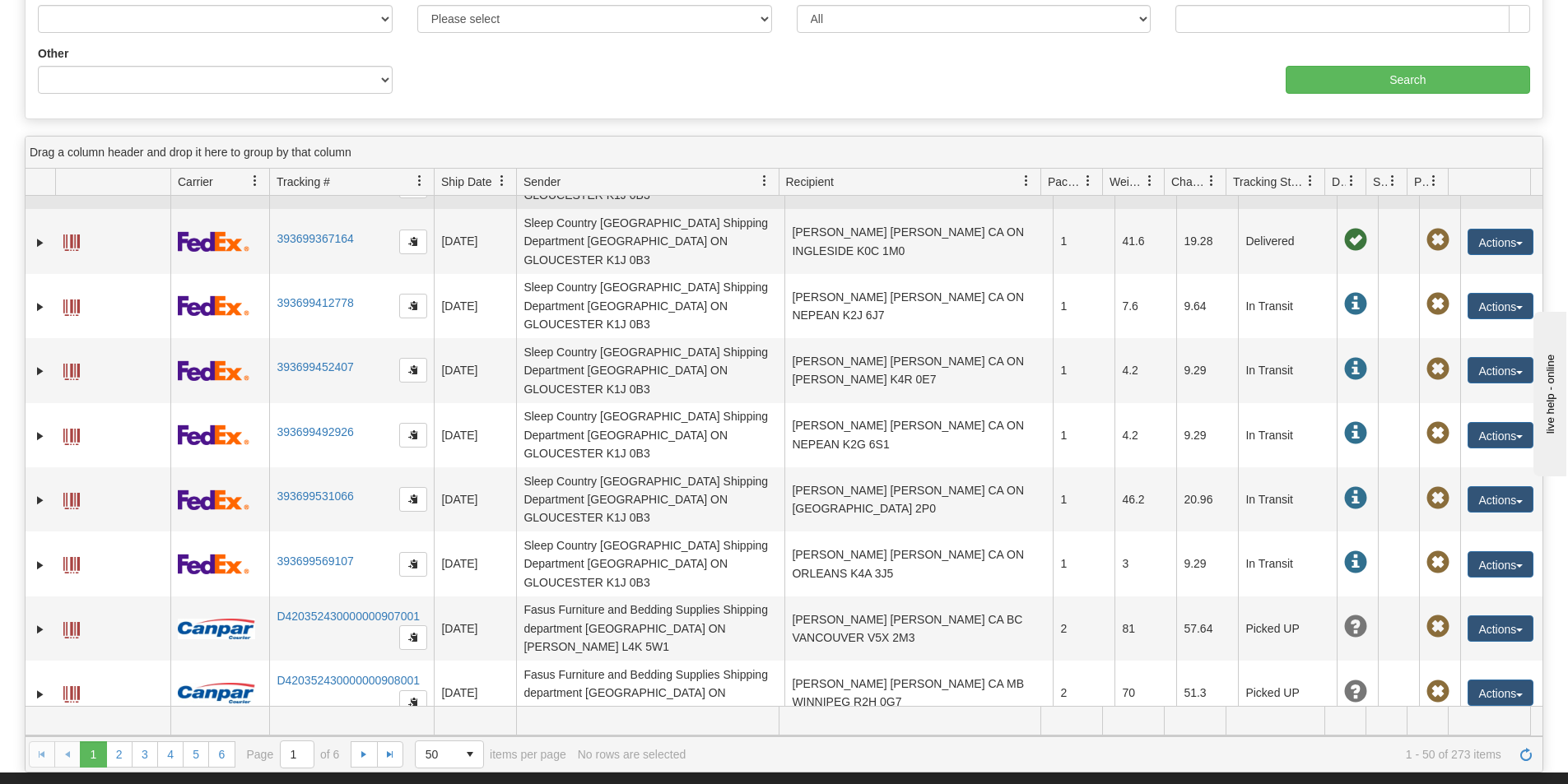
scroll to position [699, 0]
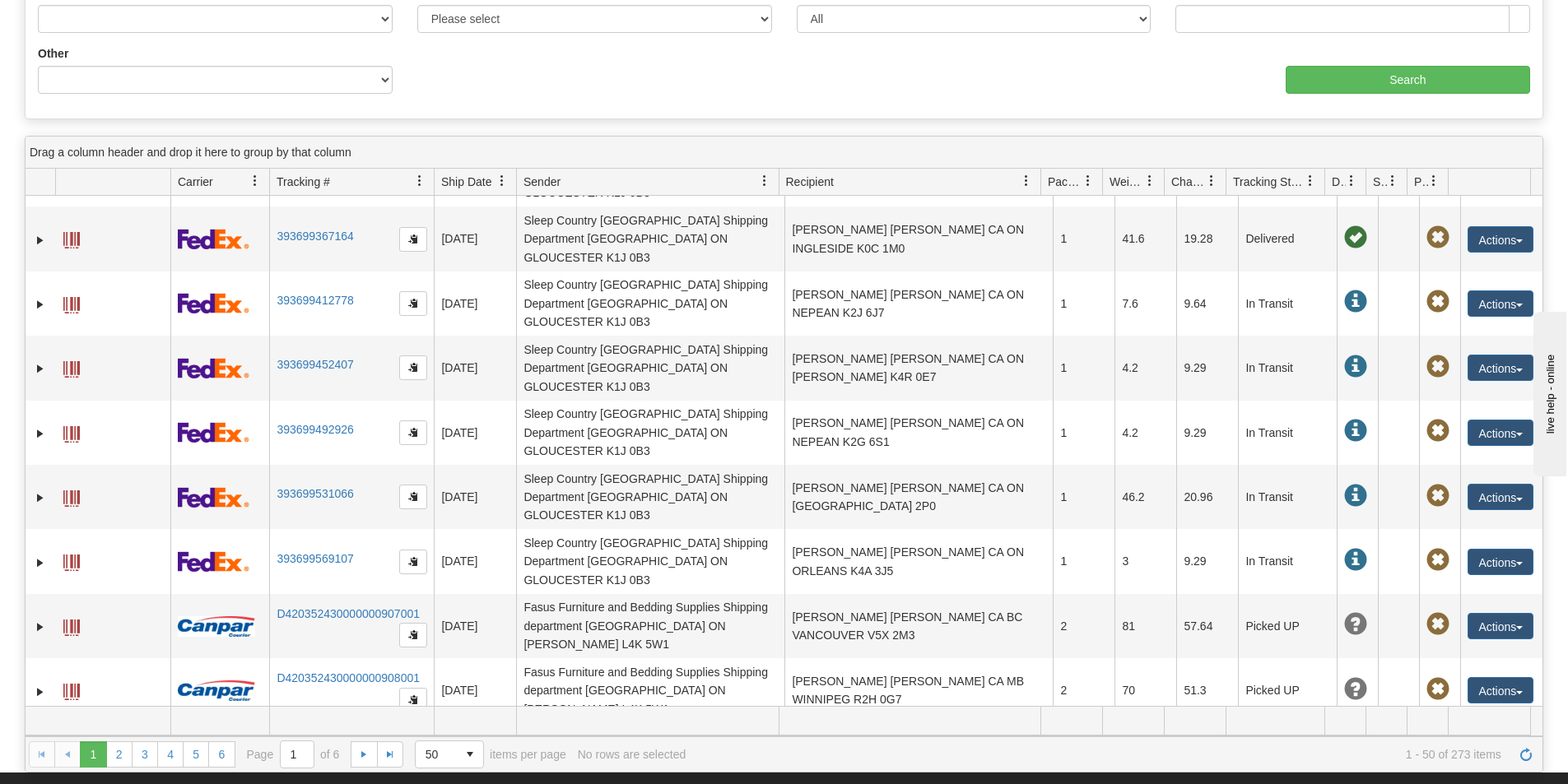
click at [1508, 742] on button "Actions" at bounding box center [1500, 755] width 66 height 26
click at [1465, 775] on link "Repeat" at bounding box center [1467, 786] width 131 height 22
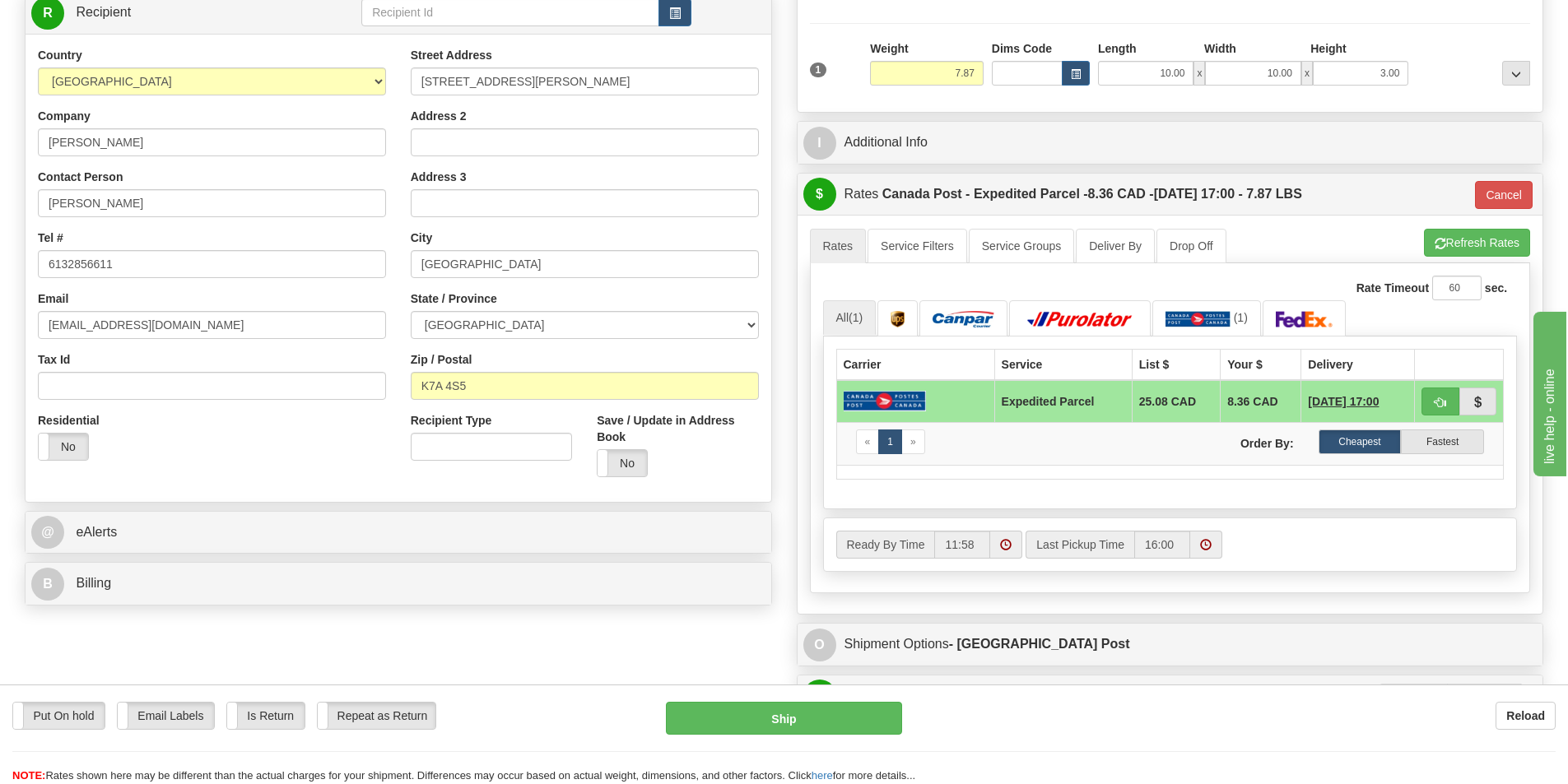
scroll to position [247, 0]
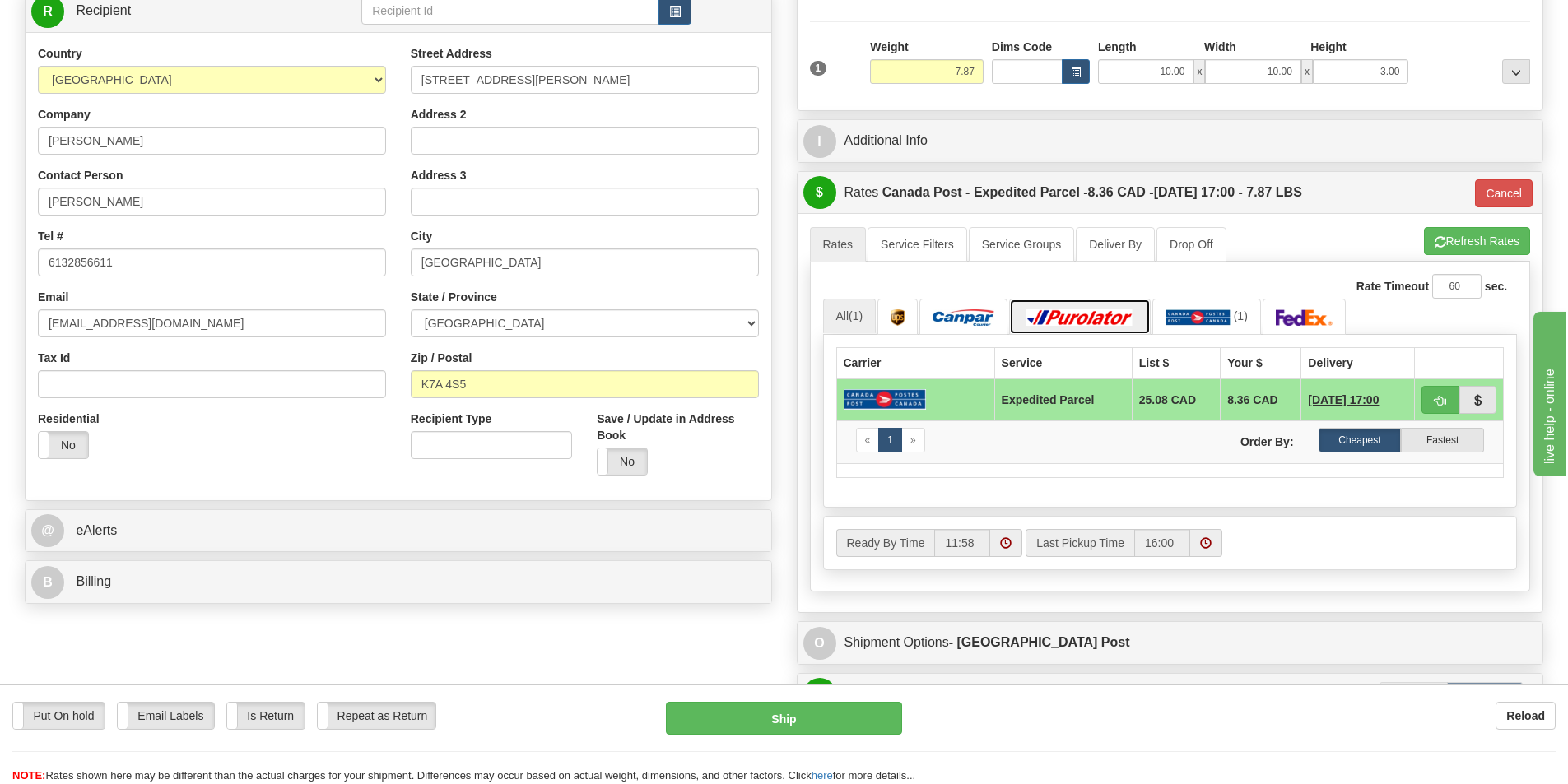
click at [1044, 318] on img at bounding box center [1080, 318] width 115 height 16
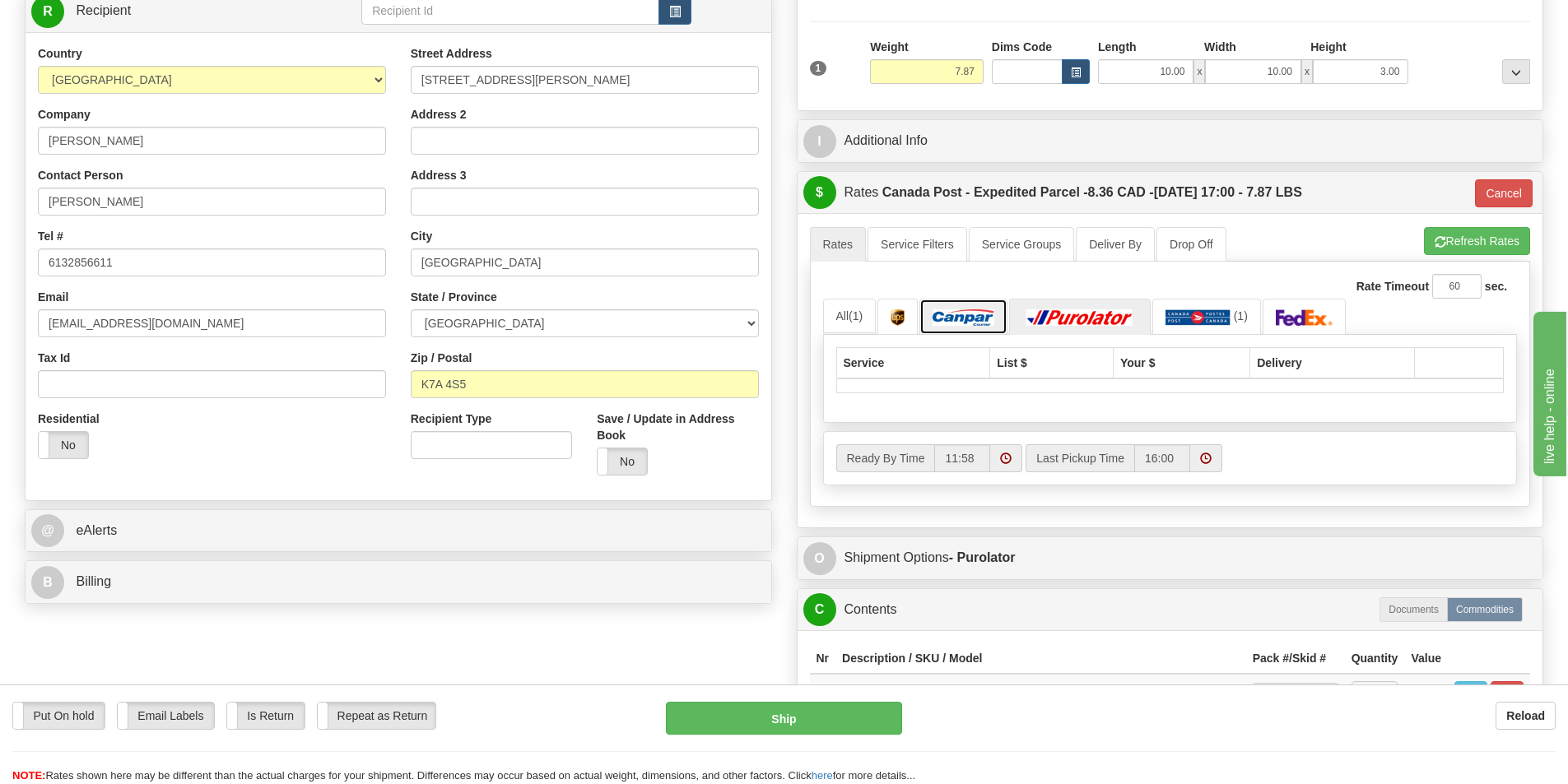
click at [946, 320] on img at bounding box center [964, 318] width 62 height 16
click at [1082, 316] on img at bounding box center [1080, 318] width 115 height 16
click at [1300, 320] on img at bounding box center [1305, 318] width 58 height 16
click at [1498, 241] on button "Refresh Rates" at bounding box center [1477, 241] width 106 height 28
click at [992, 333] on link at bounding box center [963, 316] width 88 height 35
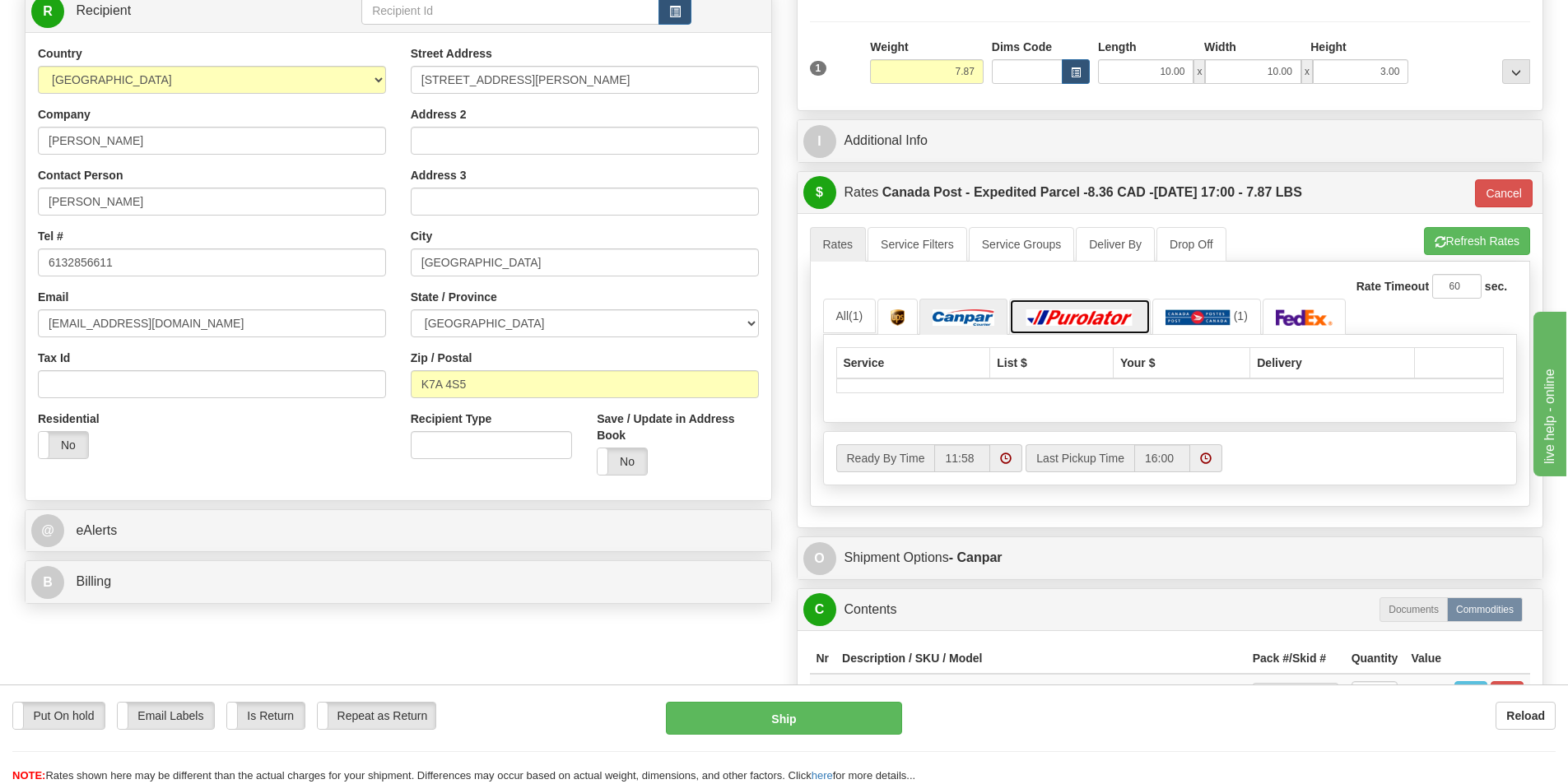
click at [1055, 316] on img at bounding box center [1080, 318] width 115 height 16
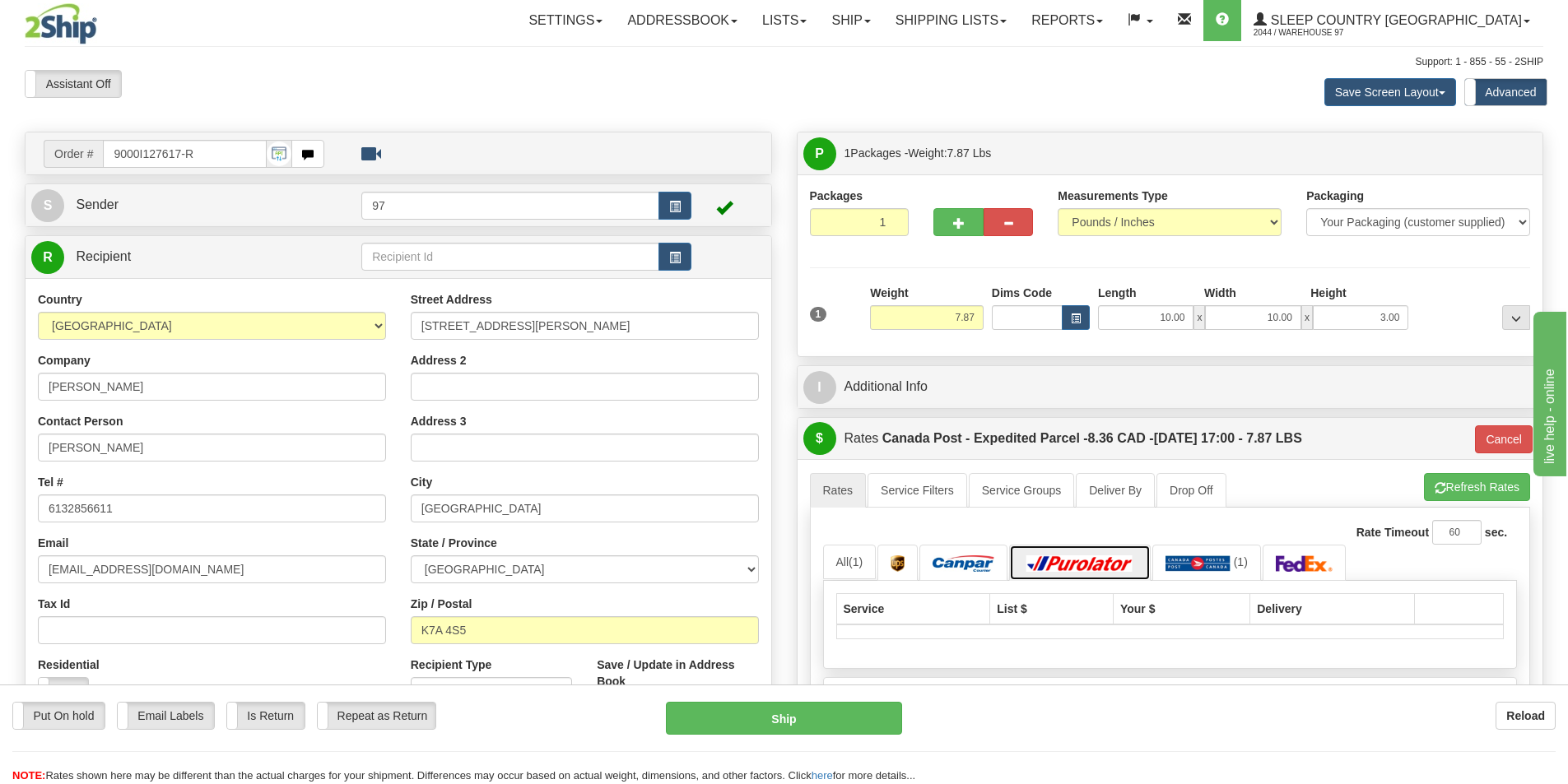
scroll to position [0, 0]
click at [1075, 571] on img at bounding box center [1080, 564] width 115 height 16
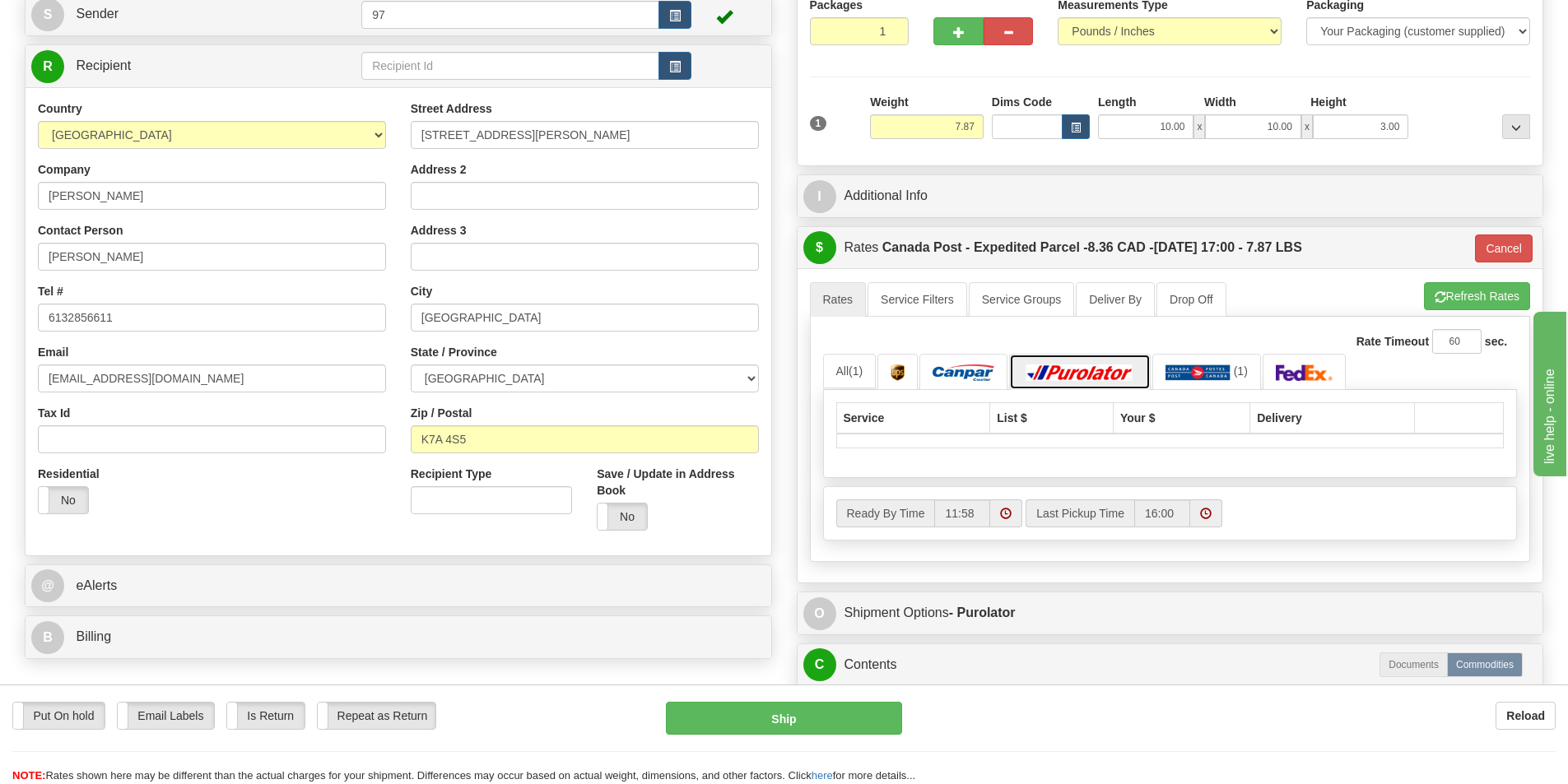
scroll to position [247, 0]
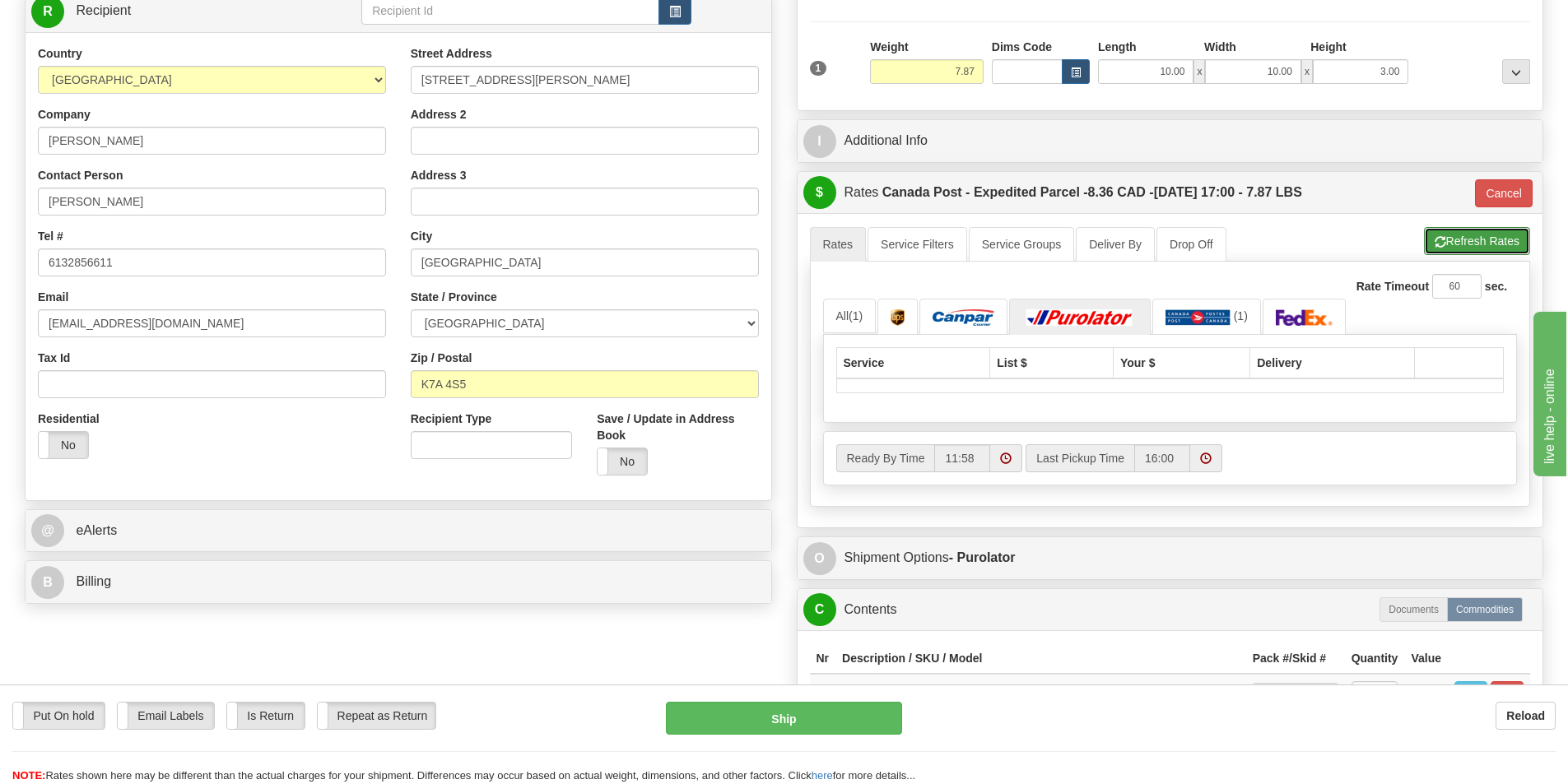
click at [1459, 241] on button "Refresh Rates" at bounding box center [1477, 241] width 106 height 28
type input "DOM.EP"
click at [976, 326] on img at bounding box center [964, 318] width 62 height 16
click at [1072, 327] on link at bounding box center [1080, 316] width 141 height 35
click at [1208, 325] on img at bounding box center [1198, 318] width 65 height 16
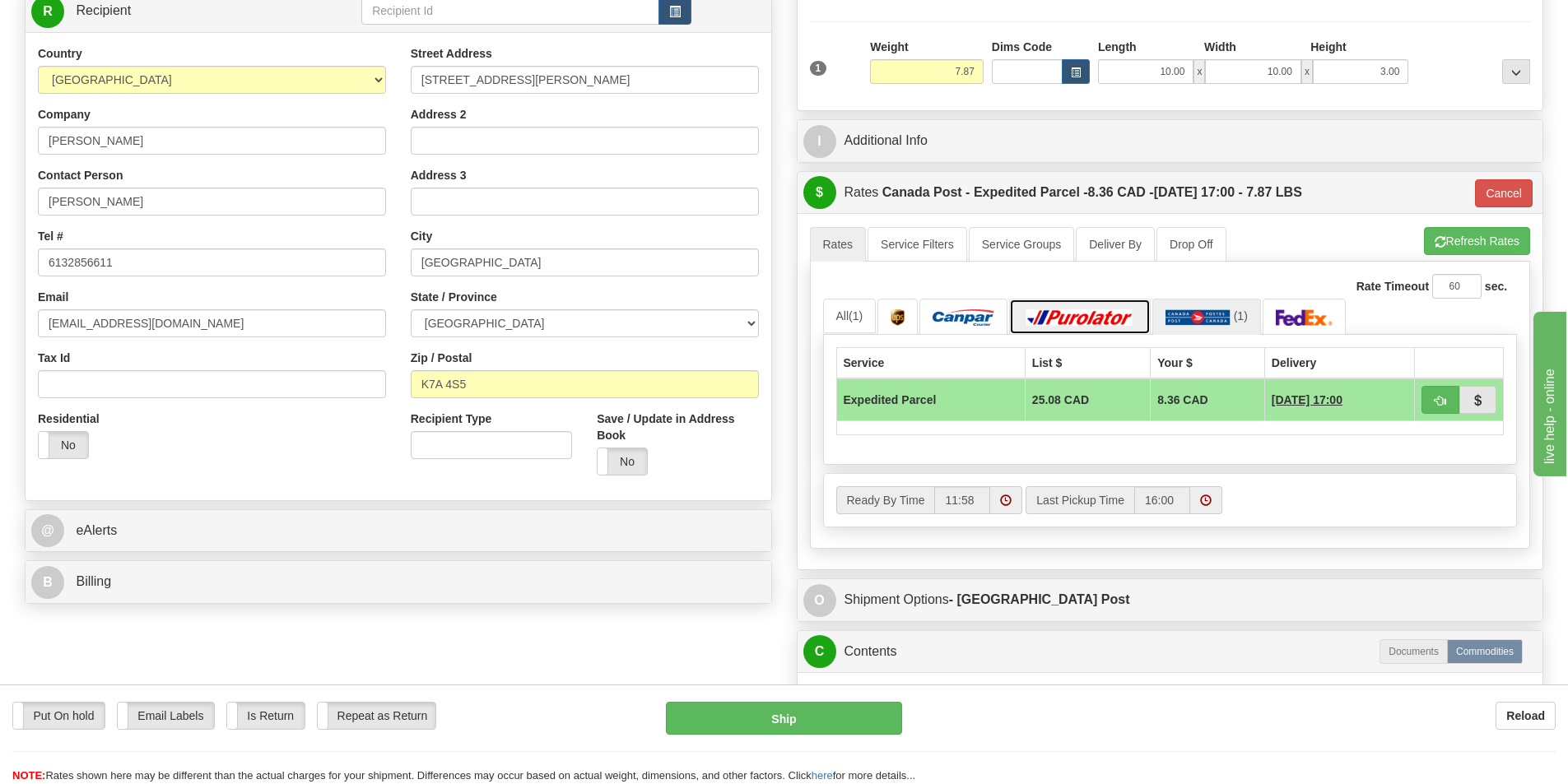
click at [1137, 325] on img at bounding box center [1080, 318] width 115 height 16
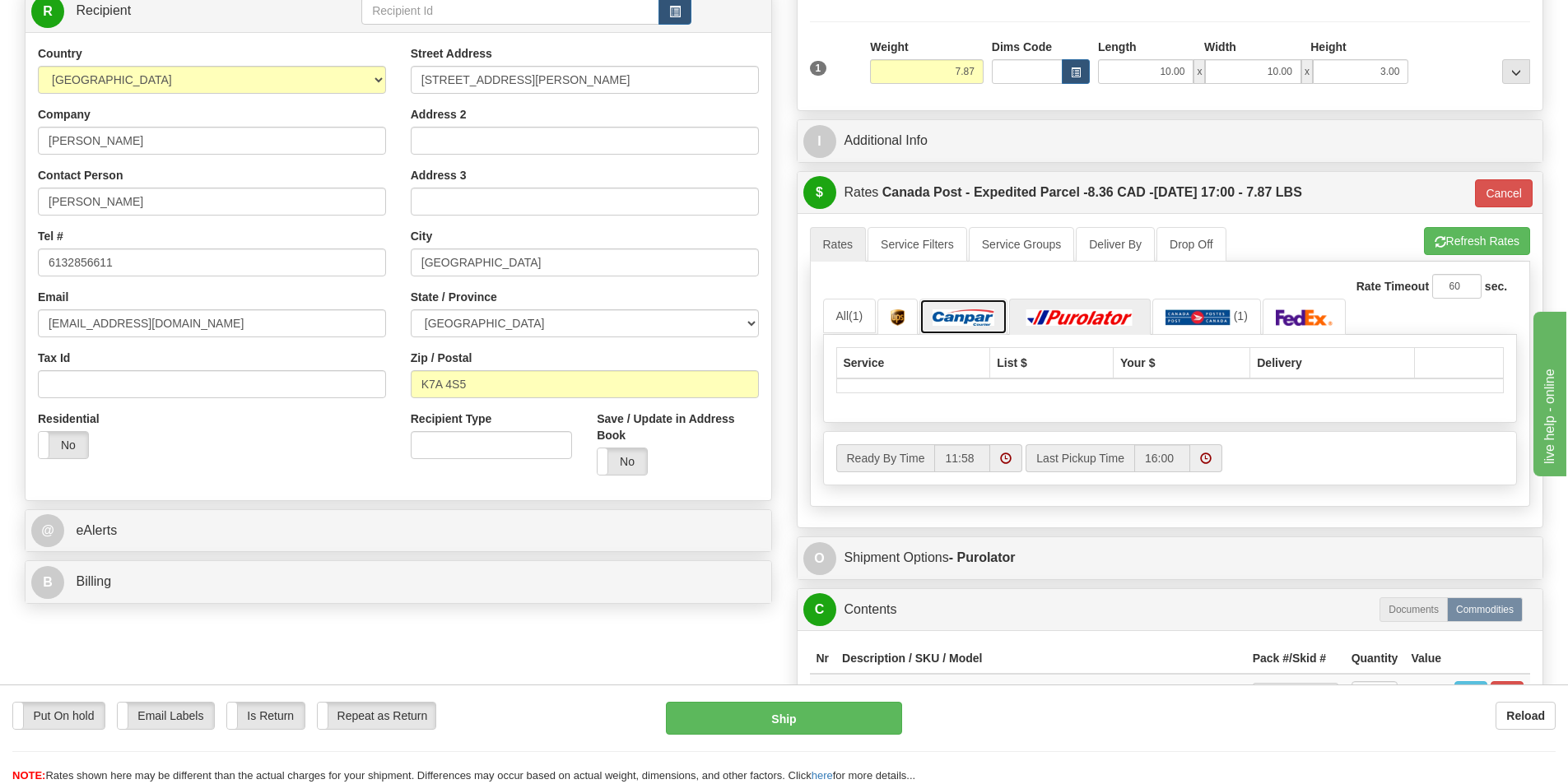
click at [960, 331] on link at bounding box center [963, 316] width 88 height 35
